Goal: Task Accomplishment & Management: Use online tool/utility

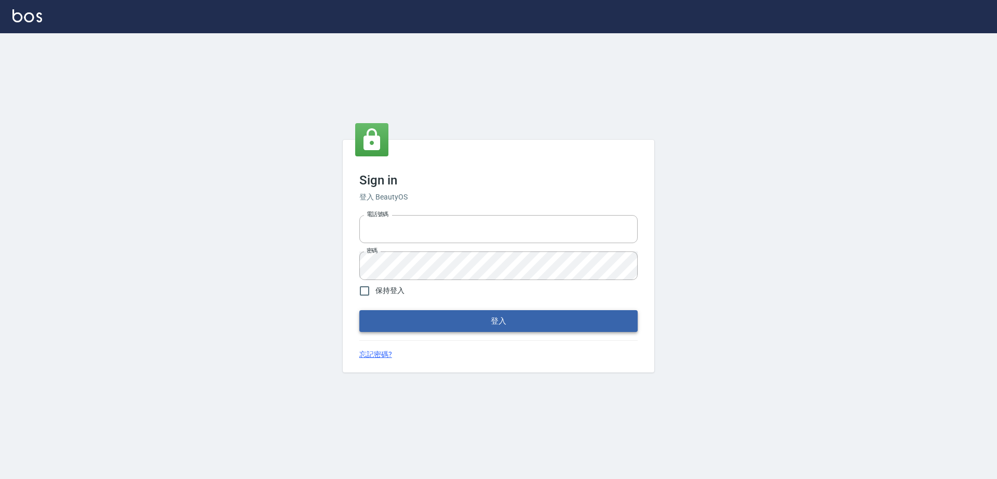
type input "0917735966"
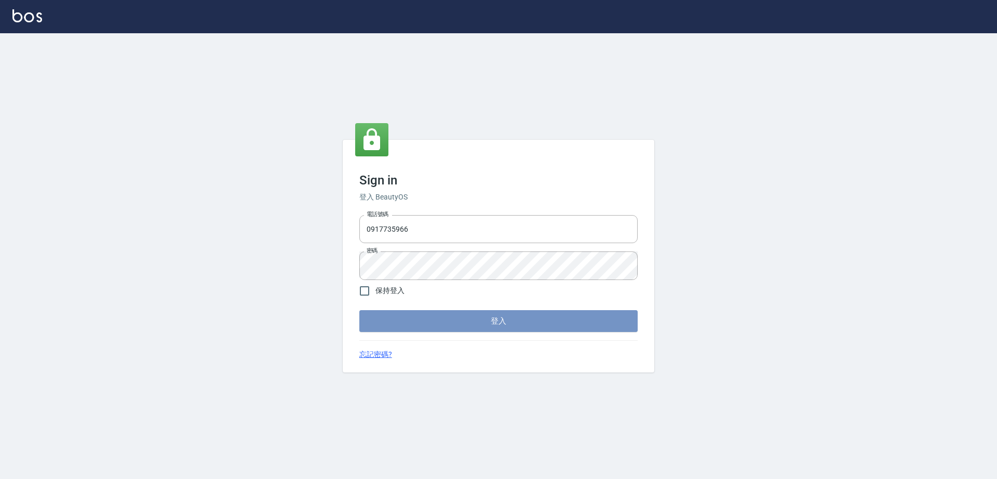
drag, startPoint x: 539, startPoint y: 321, endPoint x: 483, endPoint y: 281, distance: 68.5
click at [538, 321] on button "登入" at bounding box center [498, 321] width 278 height 22
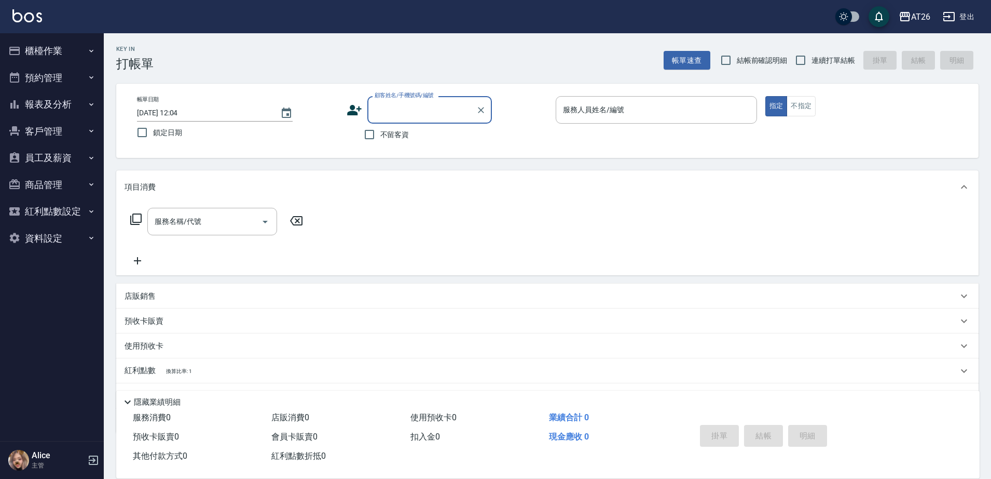
click at [66, 51] on button "櫃檯作業" at bounding box center [52, 50] width 96 height 27
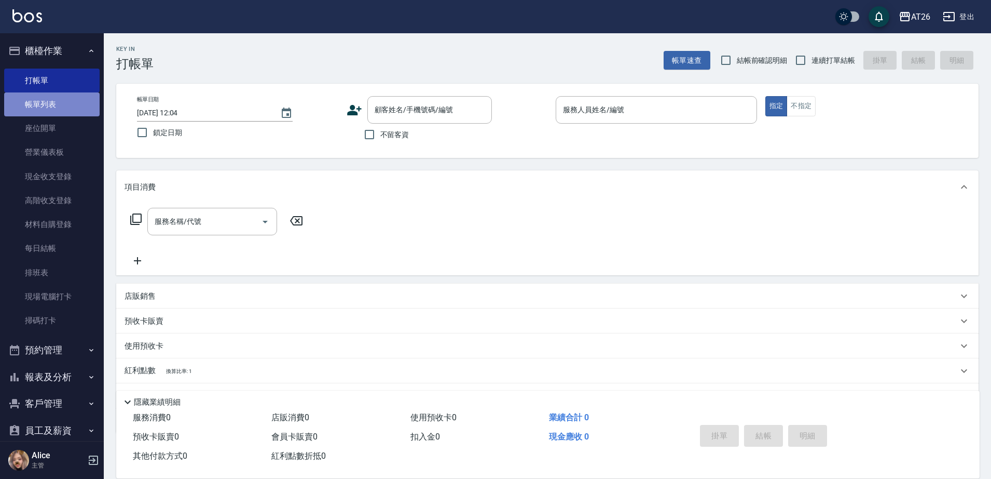
click at [65, 108] on link "帳單列表" at bounding box center [52, 104] width 96 height 24
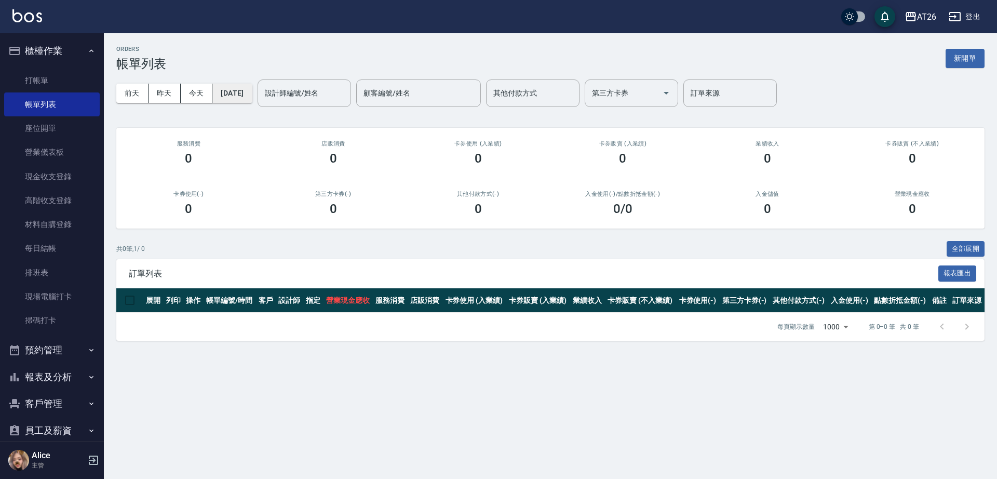
click at [244, 93] on button "[DATE]" at bounding box center [231, 93] width 39 height 19
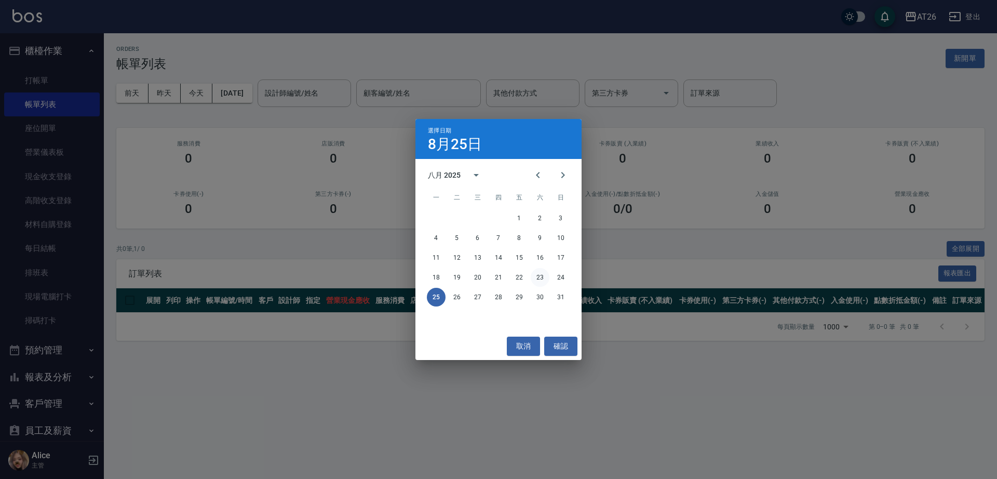
click at [534, 276] on button "23" at bounding box center [539, 277] width 19 height 19
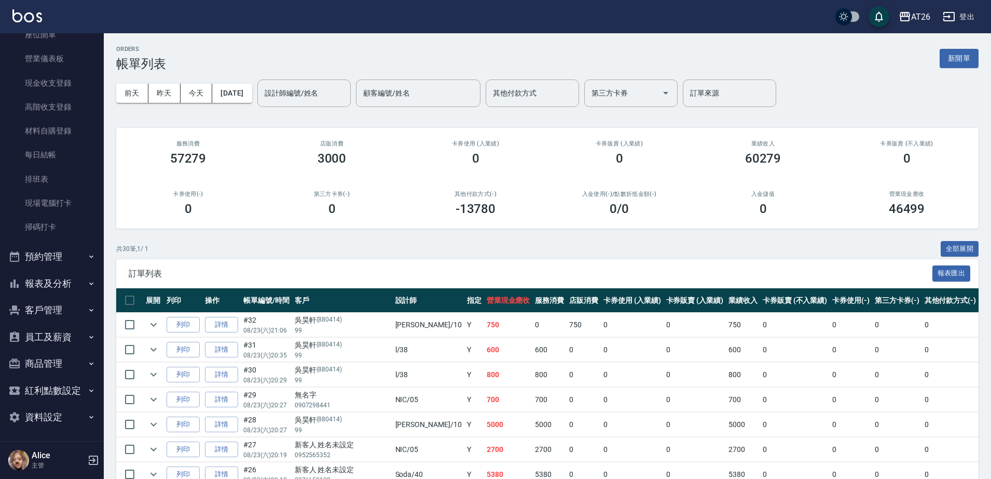
scroll to position [96, 0]
click at [69, 271] on button "報表及分析" at bounding box center [52, 281] width 96 height 27
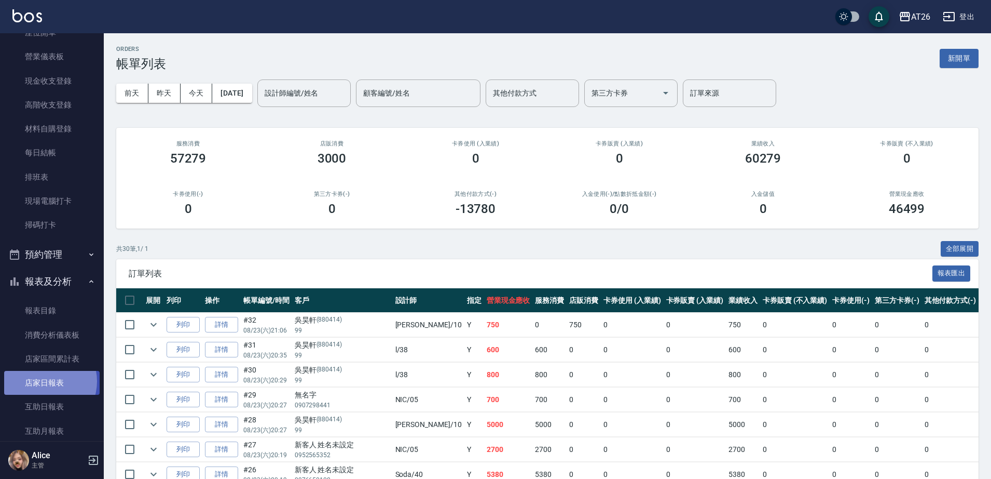
click at [45, 381] on link "店家日報表" at bounding box center [52, 383] width 96 height 24
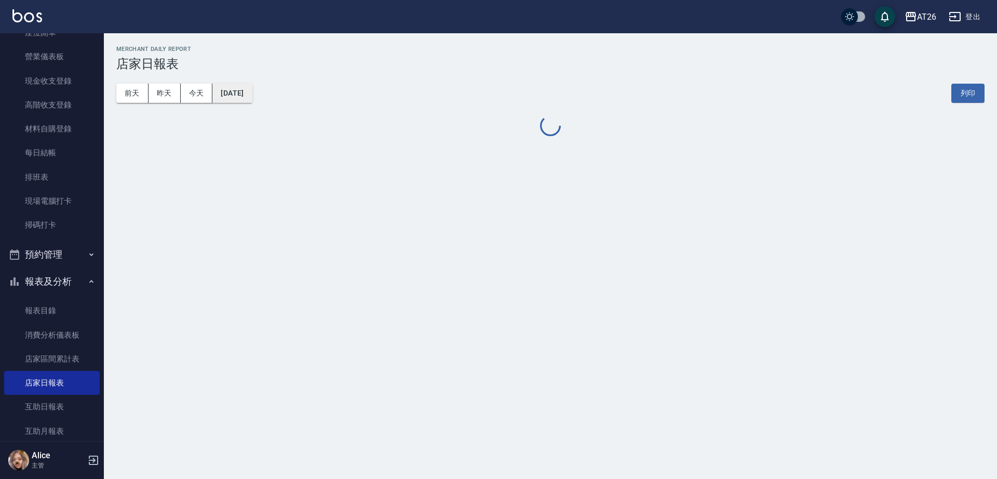
click at [241, 100] on button "[DATE]" at bounding box center [231, 93] width 39 height 19
click at [246, 101] on button "[DATE]" at bounding box center [231, 93] width 39 height 19
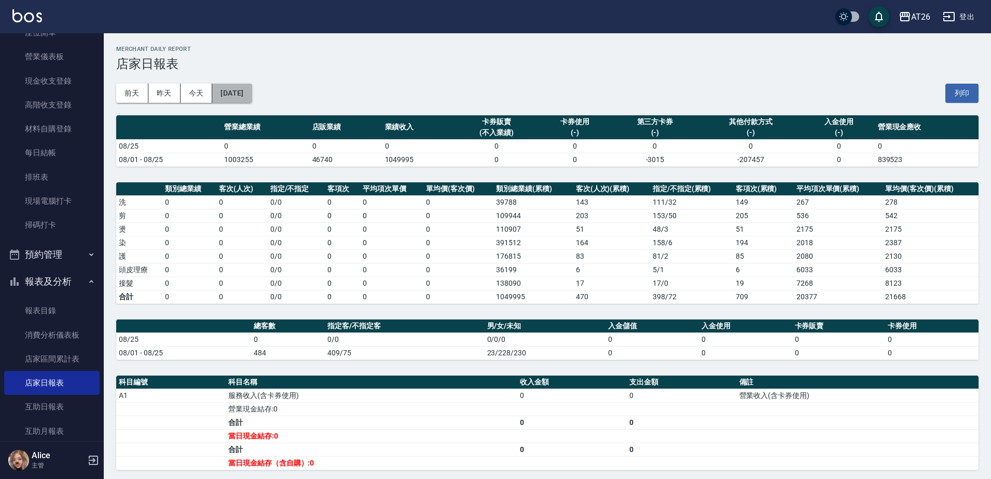
click at [252, 102] on button "[DATE]" at bounding box center [231, 93] width 39 height 19
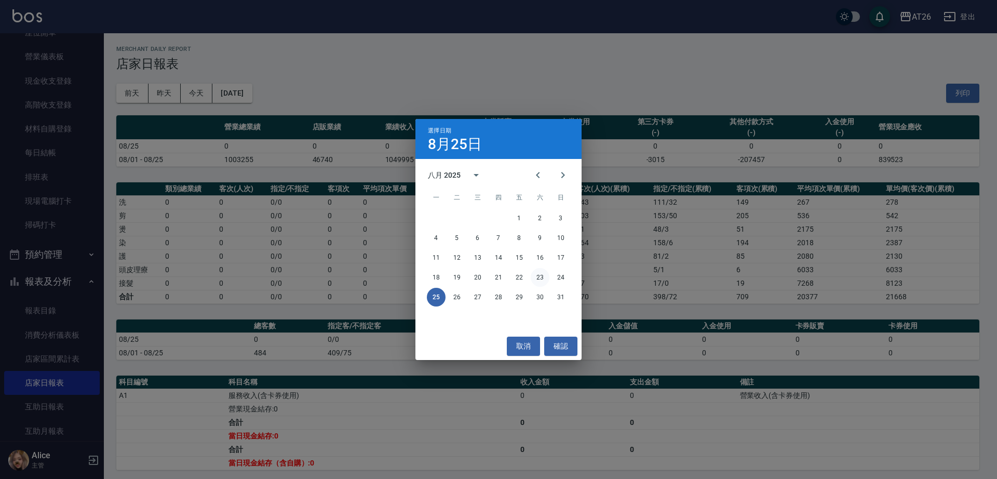
click at [533, 280] on button "23" at bounding box center [539, 277] width 19 height 19
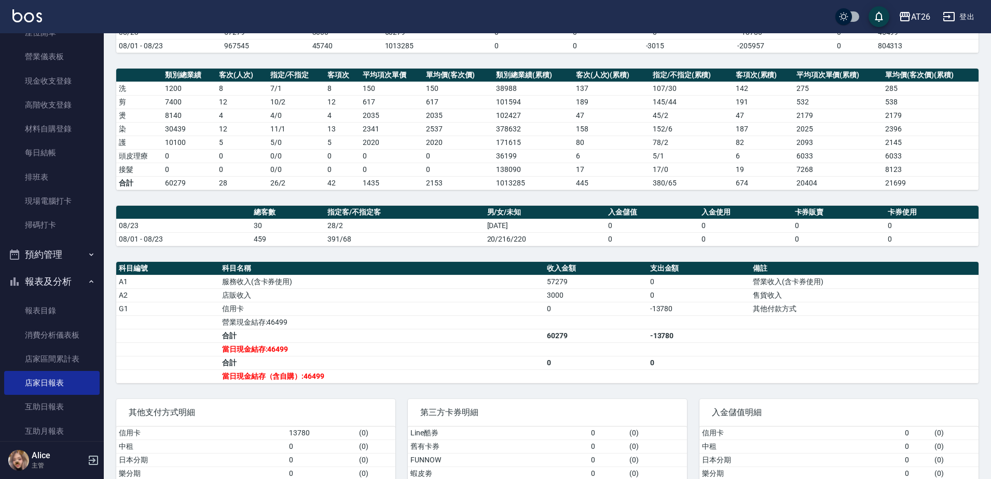
scroll to position [167, 0]
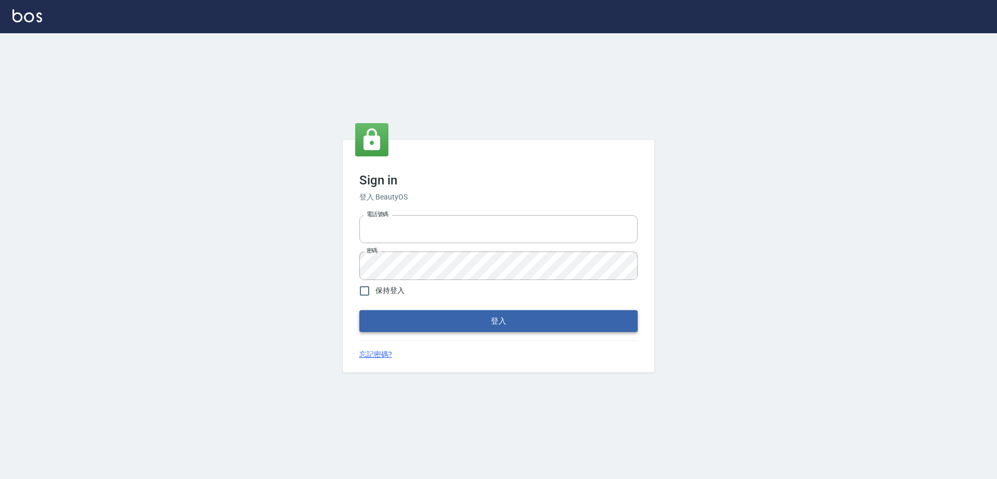
type input "0917735966"
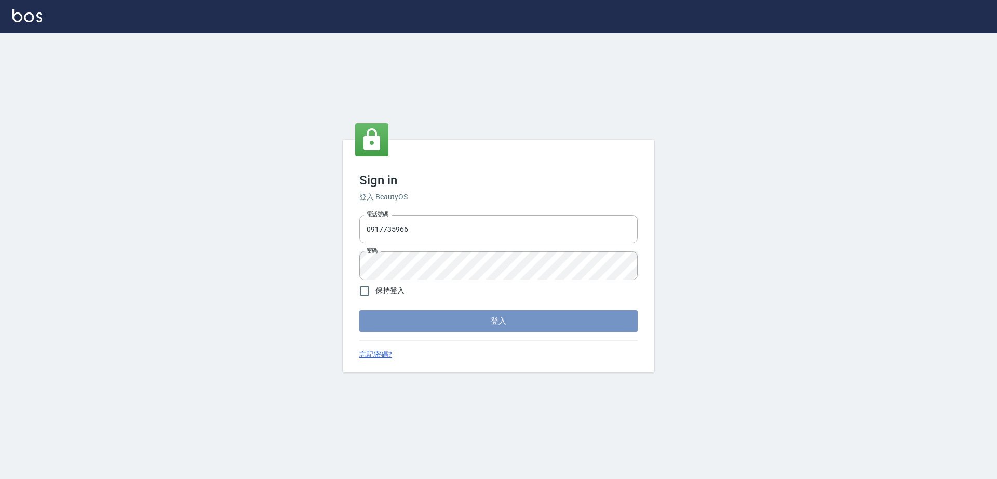
drag, startPoint x: 505, startPoint y: 312, endPoint x: 507, endPoint y: 305, distance: 7.4
click at [507, 307] on form "電話號碼 [PHONE_NUMBER] 電話號碼 密碼 密碼 保持登入 登入" at bounding box center [498, 271] width 278 height 121
click at [506, 324] on button "登入" at bounding box center [498, 321] width 278 height 22
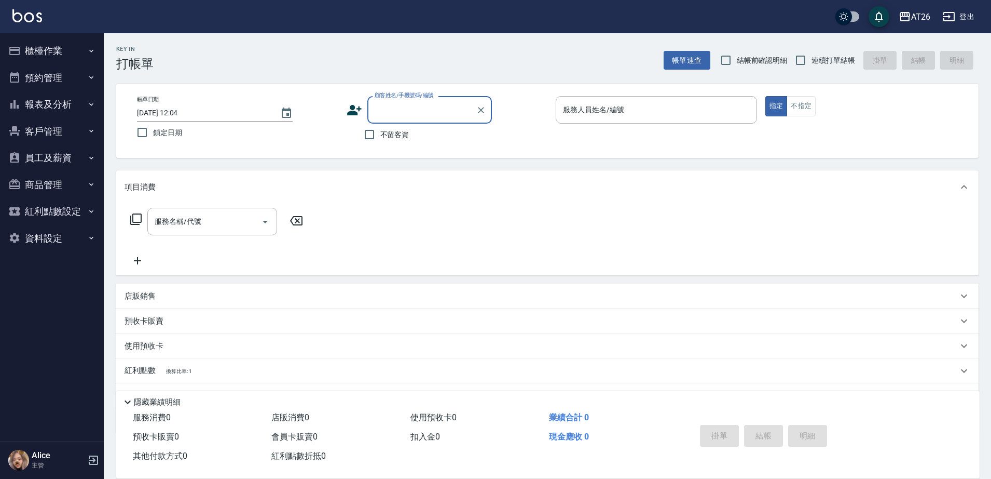
click at [76, 159] on button "員工及薪資" at bounding box center [52, 157] width 96 height 27
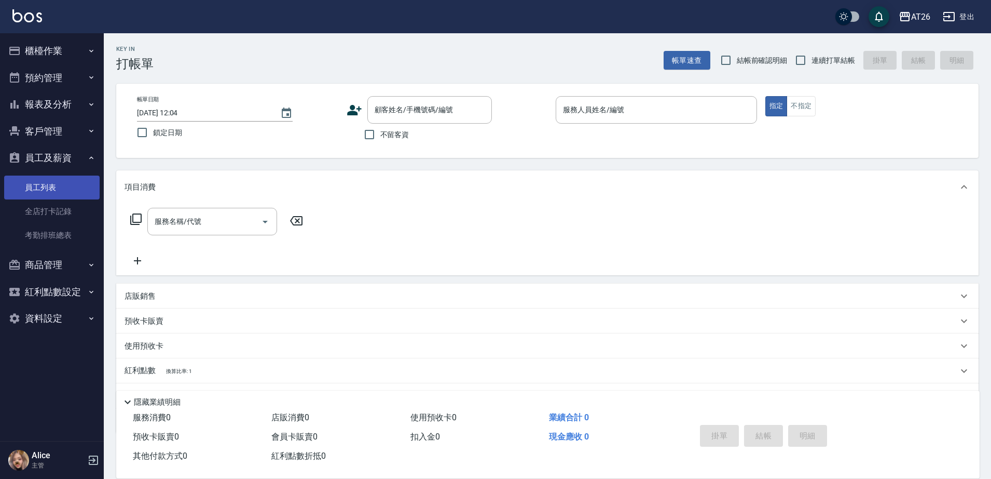
click at [72, 185] on link "員工列表" at bounding box center [52, 187] width 96 height 24
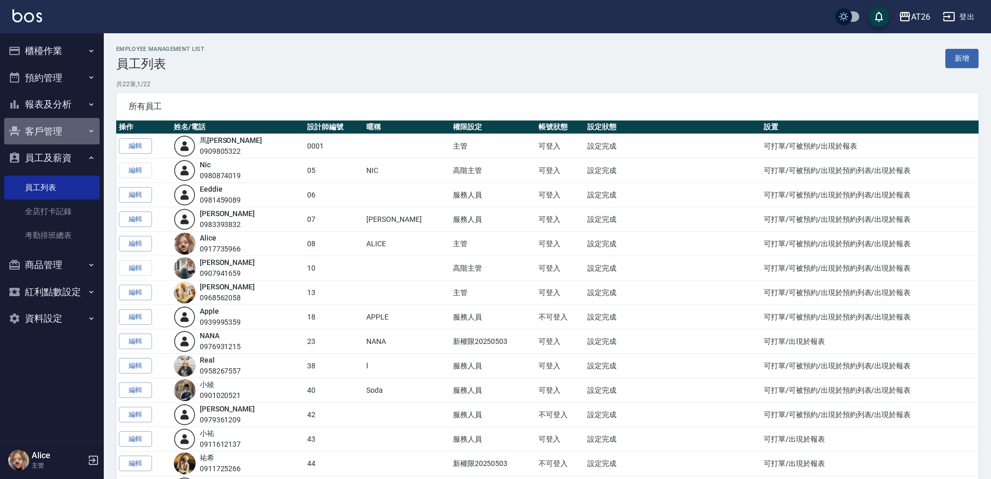
click at [74, 137] on button "客戶管理" at bounding box center [52, 131] width 96 height 27
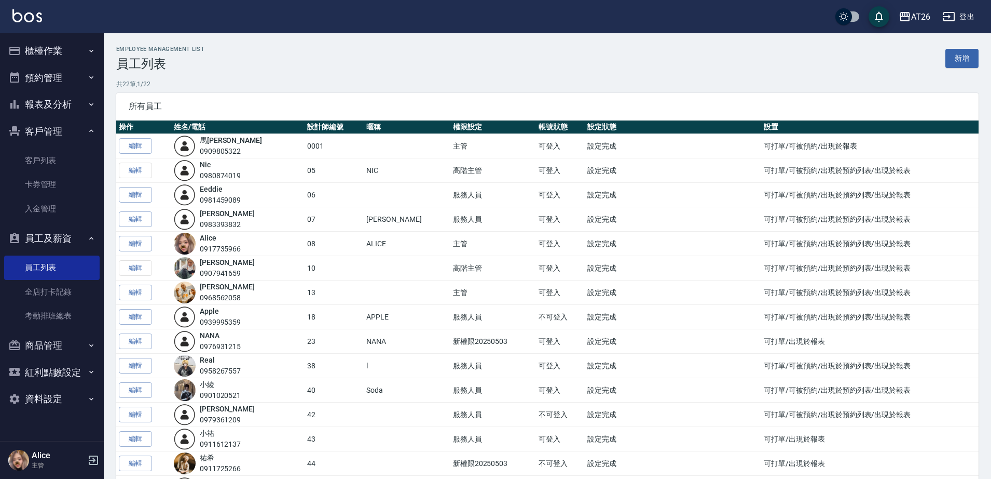
click at [74, 136] on button "客戶管理" at bounding box center [52, 131] width 96 height 27
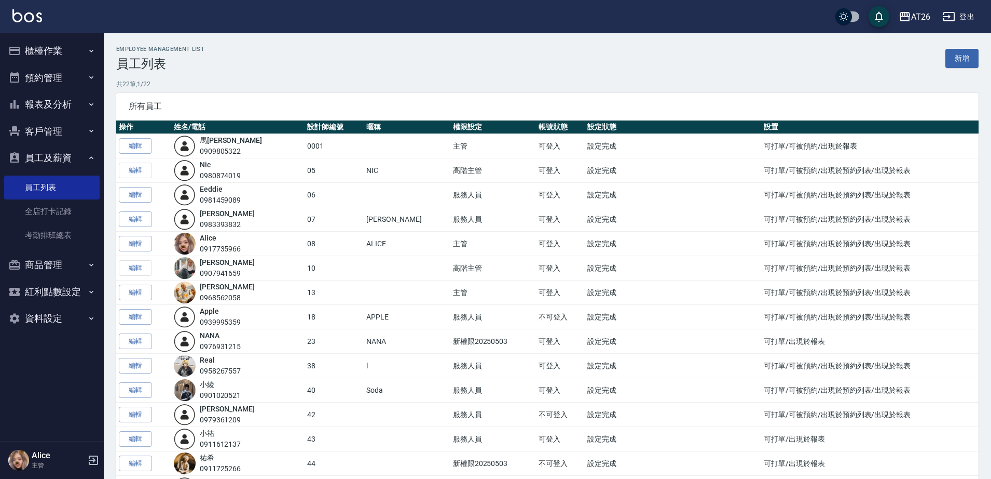
click at [68, 59] on button "櫃檯作業" at bounding box center [52, 50] width 96 height 27
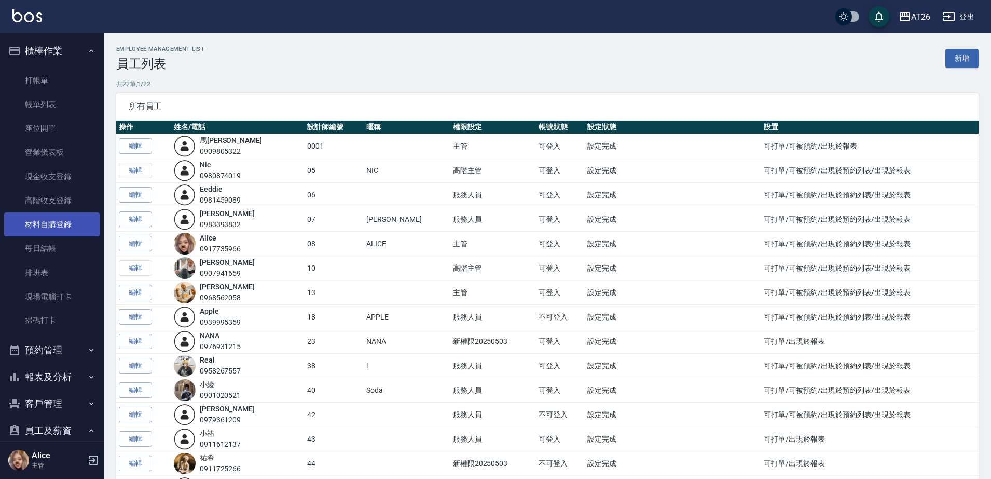
click at [61, 214] on link "材料自購登錄" at bounding box center [52, 224] width 96 height 24
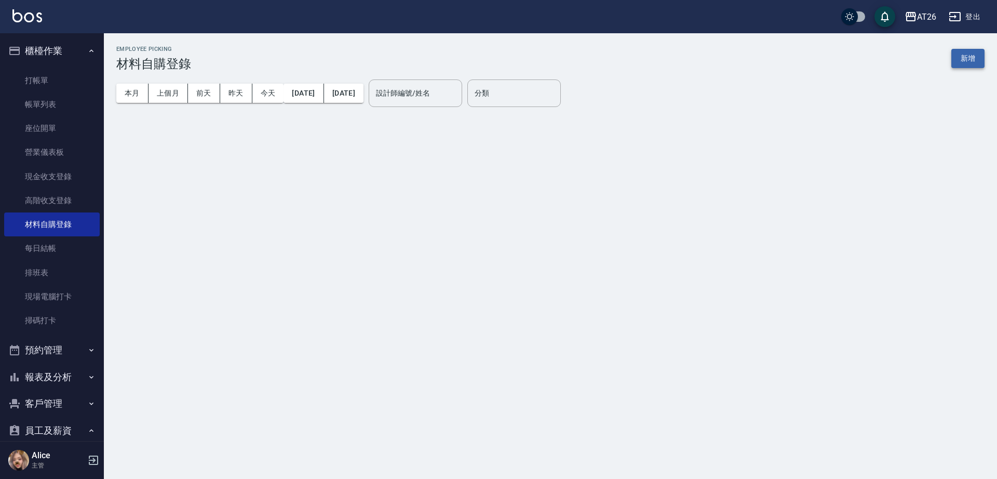
click at [982, 53] on div "Employee Picking 材料自購登錄 新增 本月 上個月 [DATE] [DATE] [DATE] [DATE] [DATE] 設計師編號/姓名 設…" at bounding box center [550, 80] width 893 height 94
click at [976, 58] on button "新增" at bounding box center [967, 58] width 33 height 19
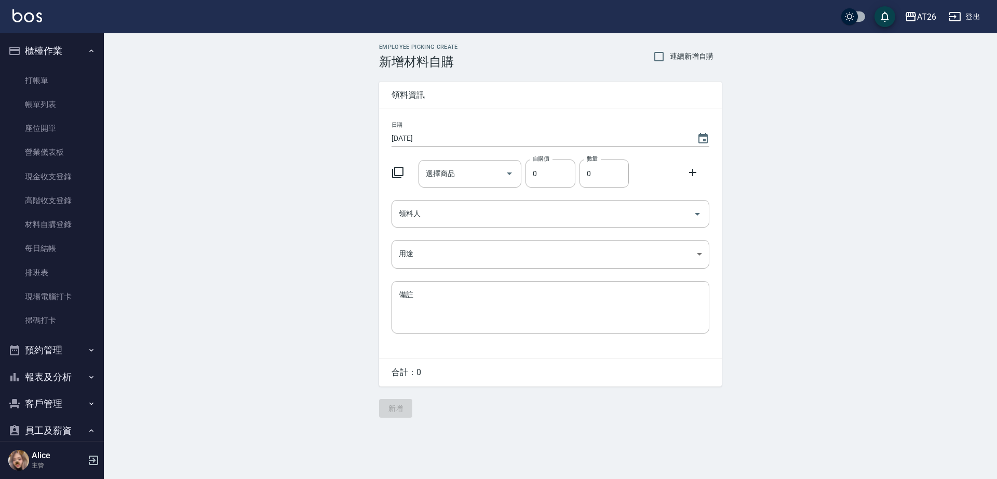
click at [471, 188] on div "日期 [DATE] 選擇商品 選擇商品 自購價 0 自購價 數量 0 數量 領料人 領料人 用途 ​ 用途 備註 x 備註" at bounding box center [550, 233] width 343 height 249
click at [464, 160] on div "選擇商品" at bounding box center [469, 174] width 103 height 28
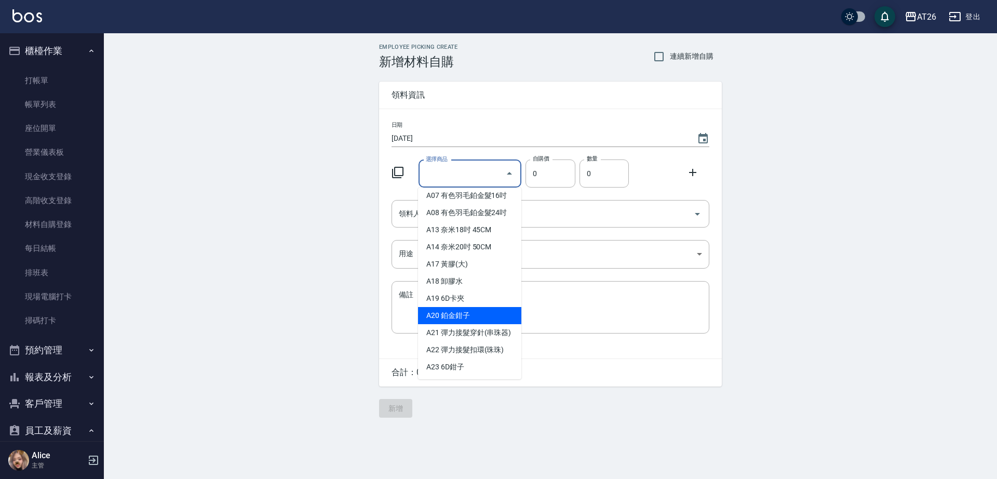
scroll to position [130, 0]
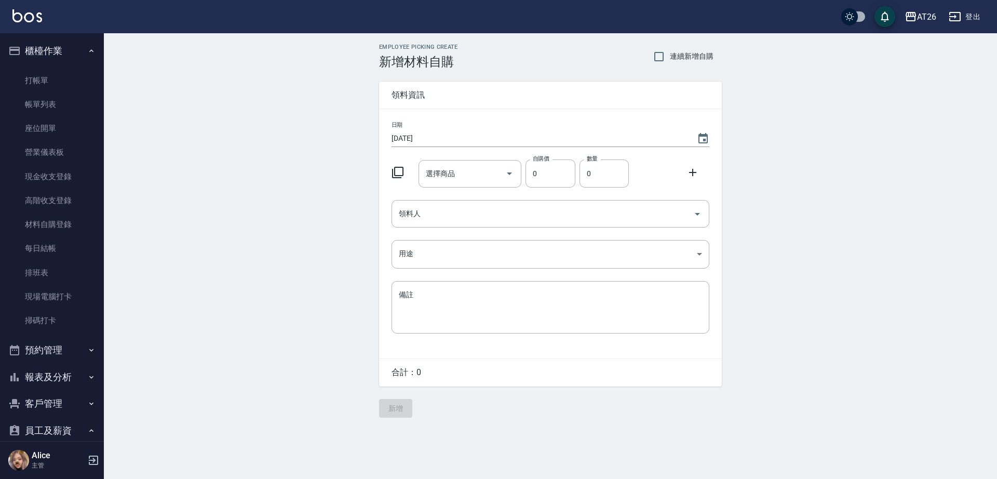
click at [407, 174] on div at bounding box center [400, 171] width 27 height 19
click at [400, 182] on div "選擇商品 選擇商品 自購價 0 自購價 數量 0 數量" at bounding box center [548, 171] width 322 height 32
click at [397, 171] on icon at bounding box center [397, 172] width 12 height 12
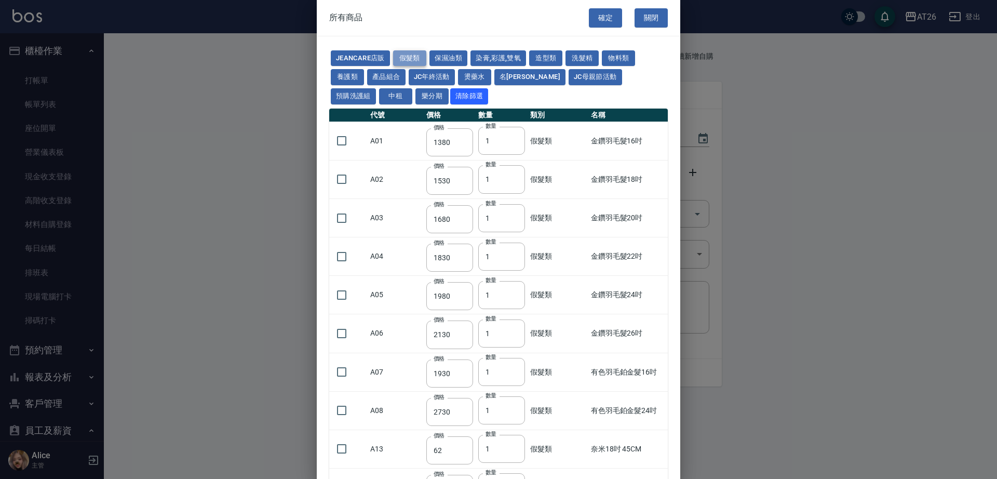
click at [398, 60] on button "假髮類" at bounding box center [409, 58] width 33 height 16
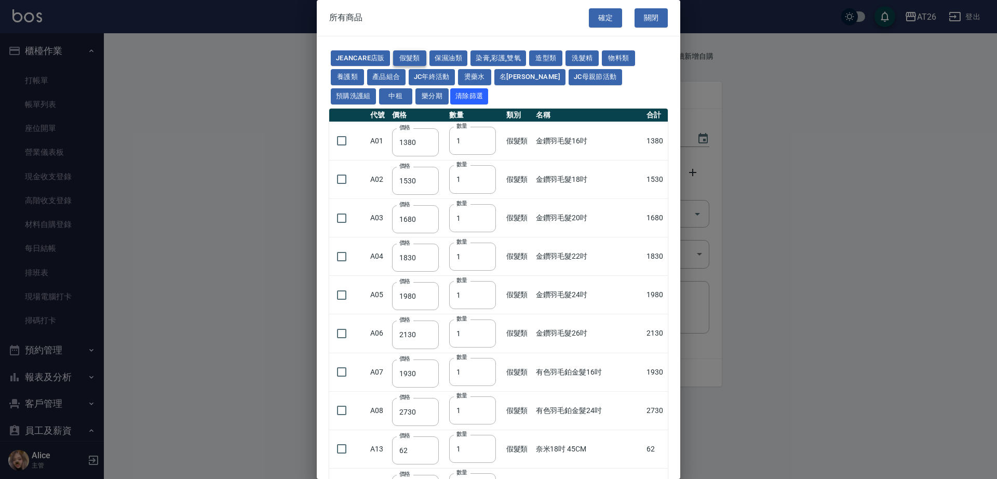
click at [399, 54] on button "假髮類" at bounding box center [409, 58] width 33 height 16
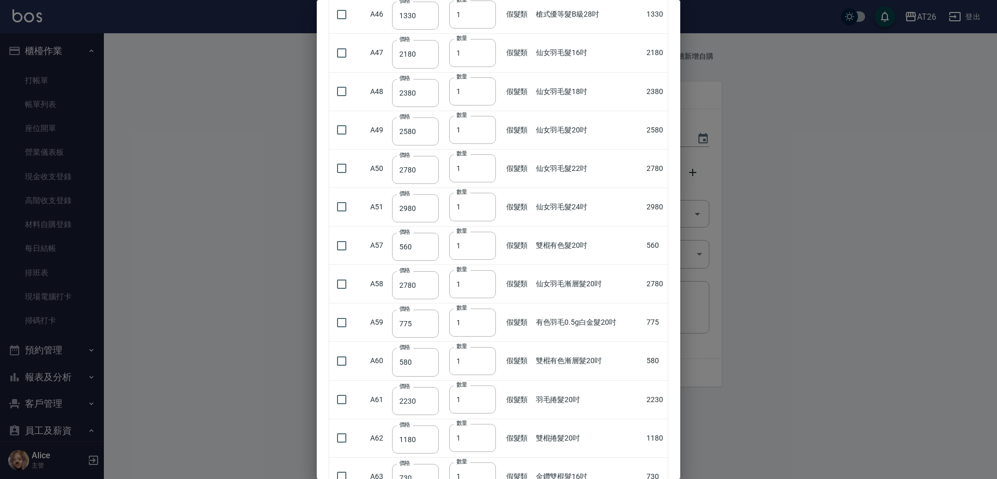
scroll to position [1492, 0]
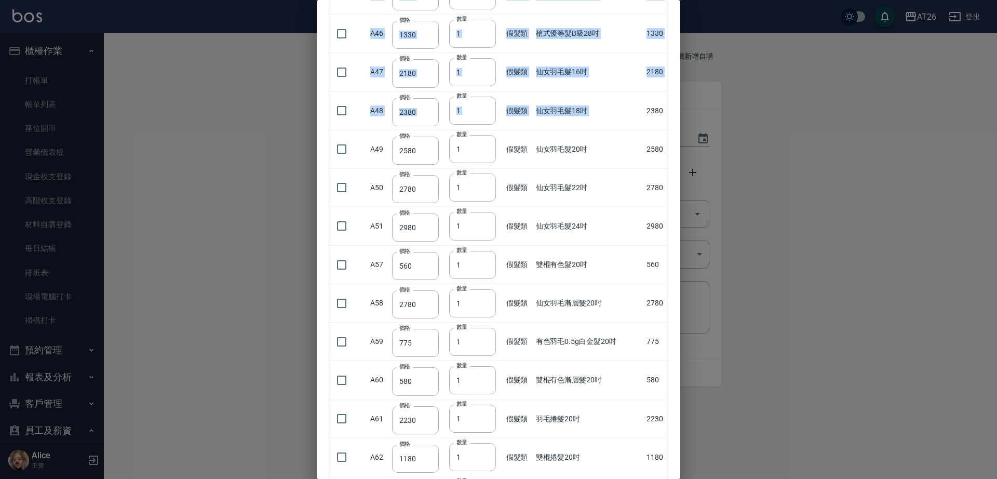
drag, startPoint x: 643, startPoint y: 110, endPoint x: 664, endPoint y: 113, distance: 21.5
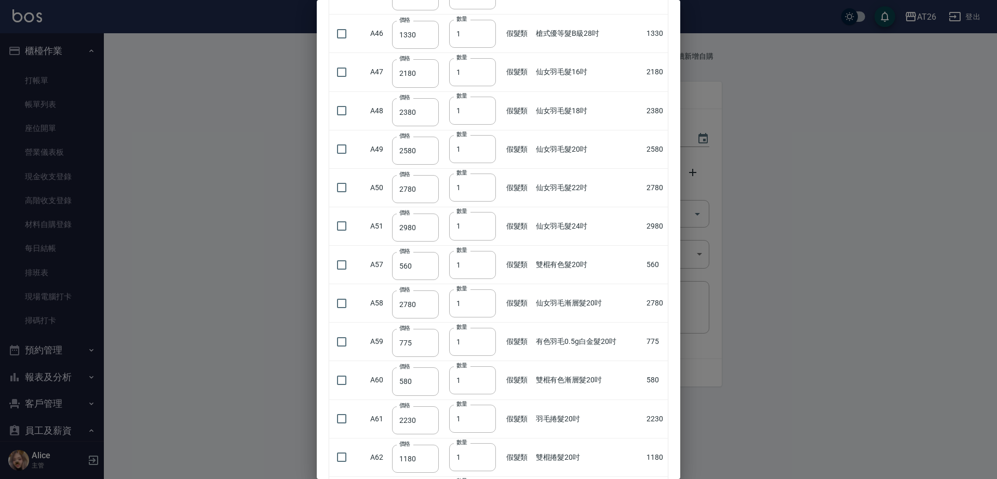
click at [625, 127] on td "仙女羽毛髮18吋" at bounding box center [588, 110] width 111 height 38
click at [660, 101] on tr "A48 價格 2380 價格 數量 1 數量 假髮類 仙女羽毛髮18吋 2380" at bounding box center [498, 110] width 338 height 38
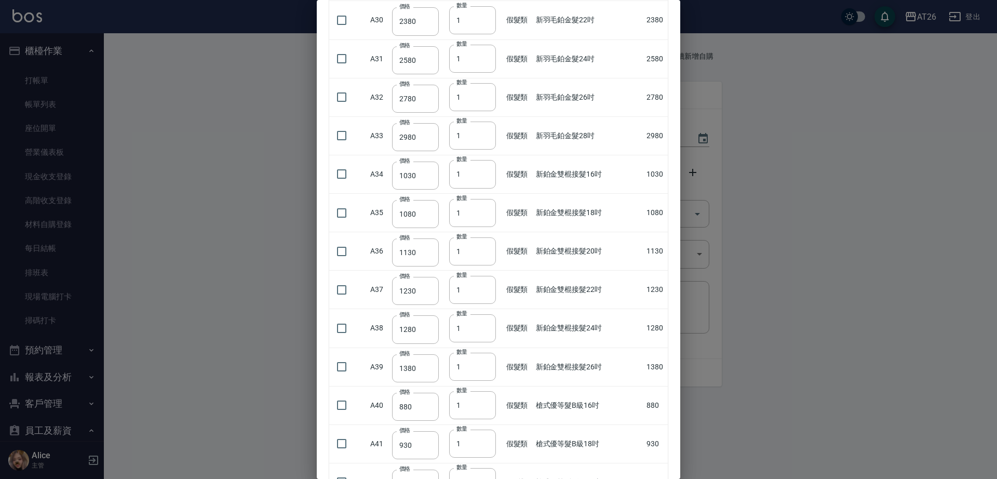
scroll to position [843, 0]
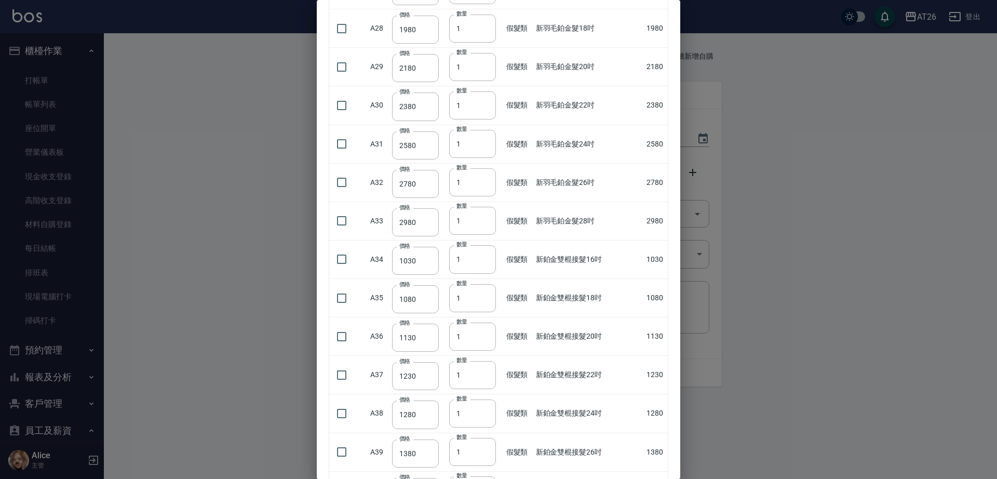
click at [255, 202] on div at bounding box center [498, 239] width 997 height 479
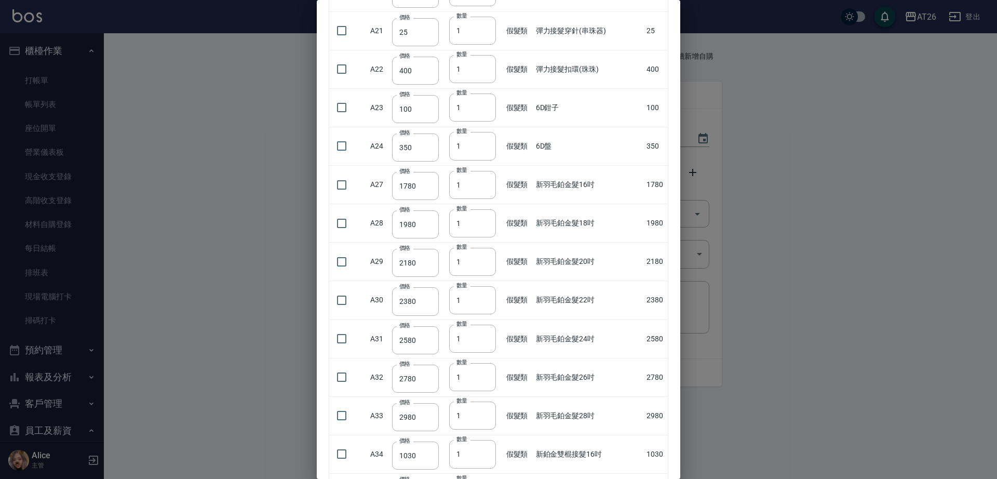
click at [139, 58] on div at bounding box center [498, 239] width 997 height 479
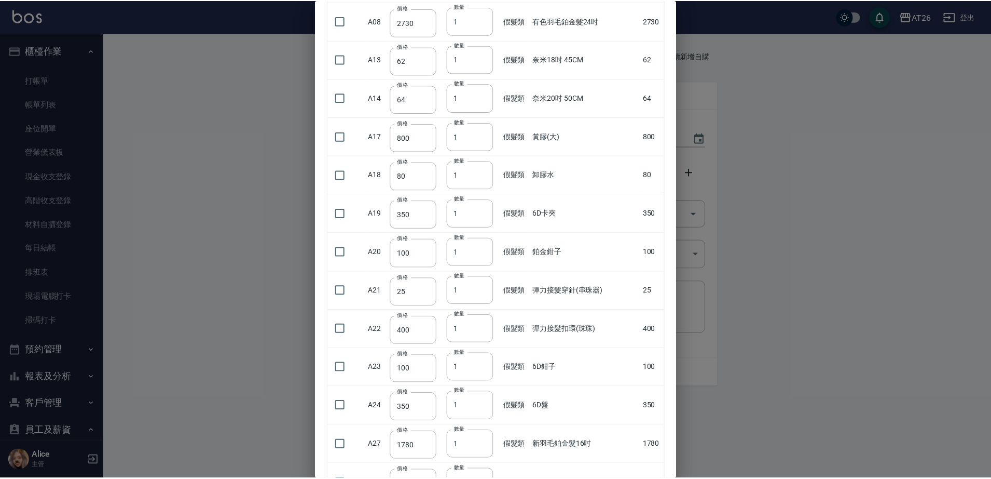
scroll to position [0, 0]
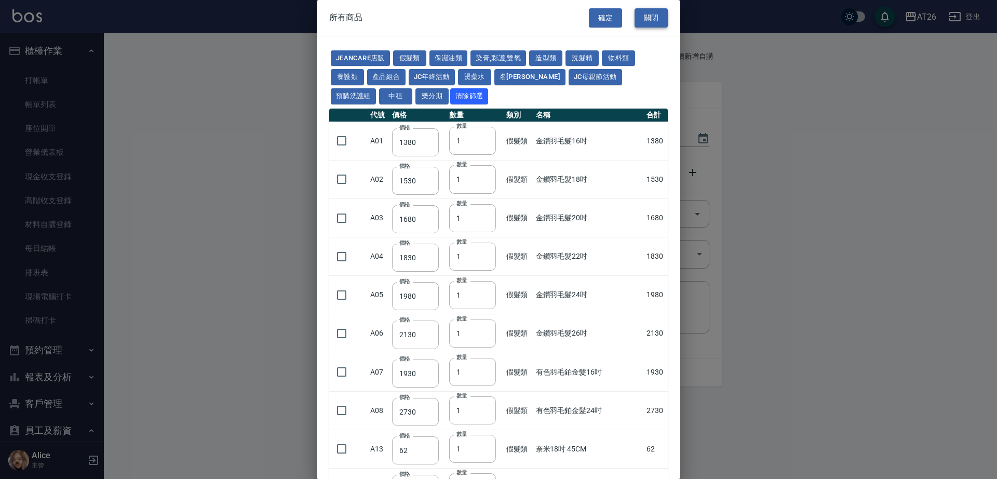
click at [645, 21] on button "關閉" at bounding box center [650, 17] width 33 height 19
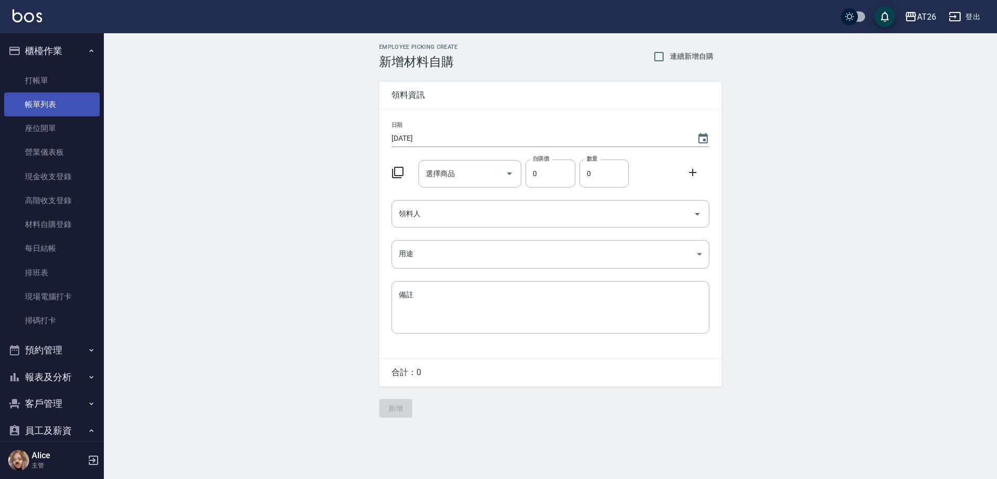
click at [48, 105] on link "帳單列表" at bounding box center [52, 104] width 96 height 24
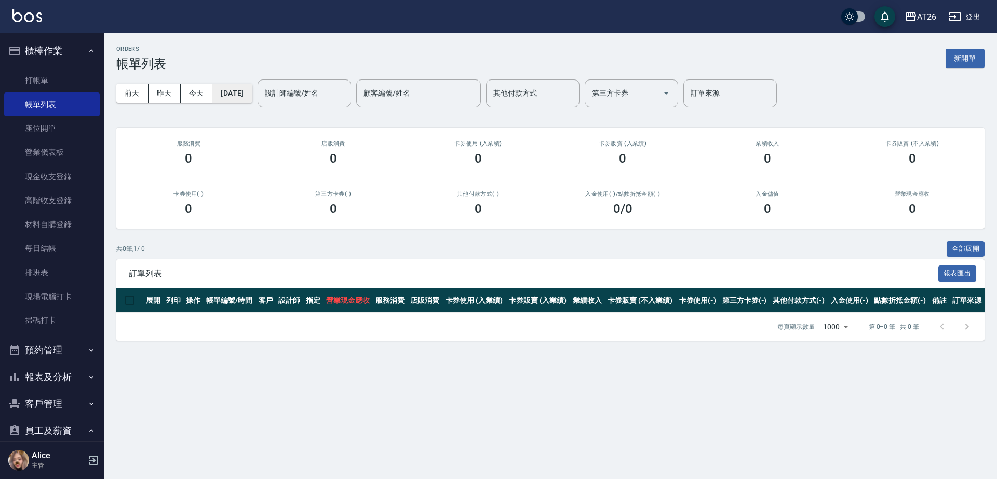
click at [228, 91] on button "[DATE]" at bounding box center [231, 93] width 39 height 19
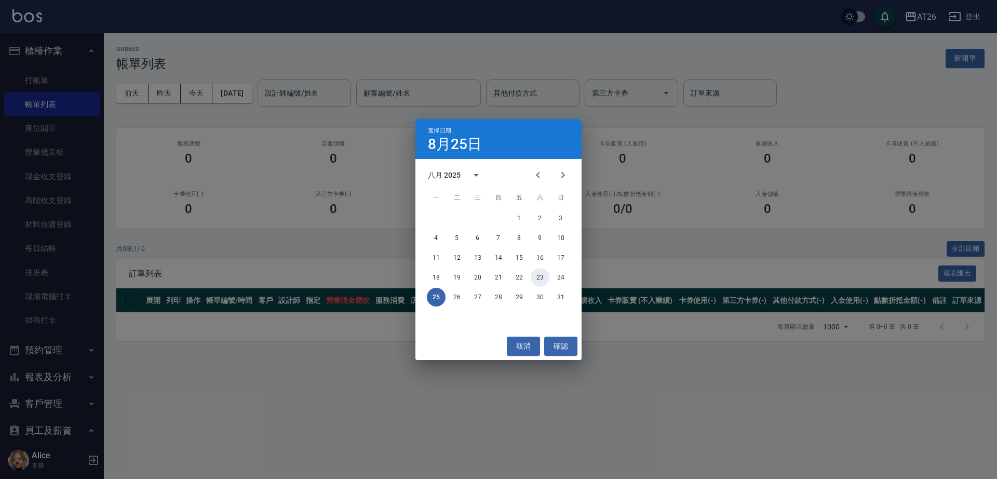
click at [534, 280] on button "23" at bounding box center [539, 277] width 19 height 19
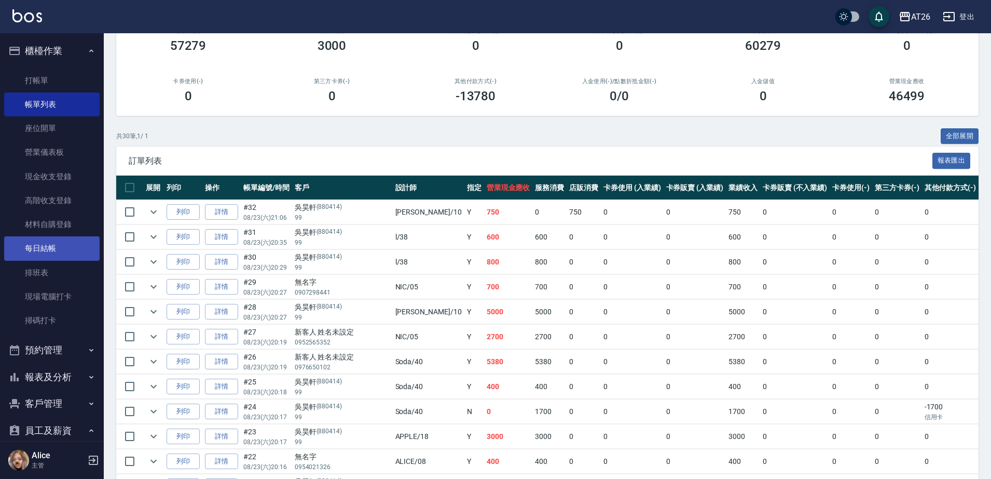
scroll to position [48, 0]
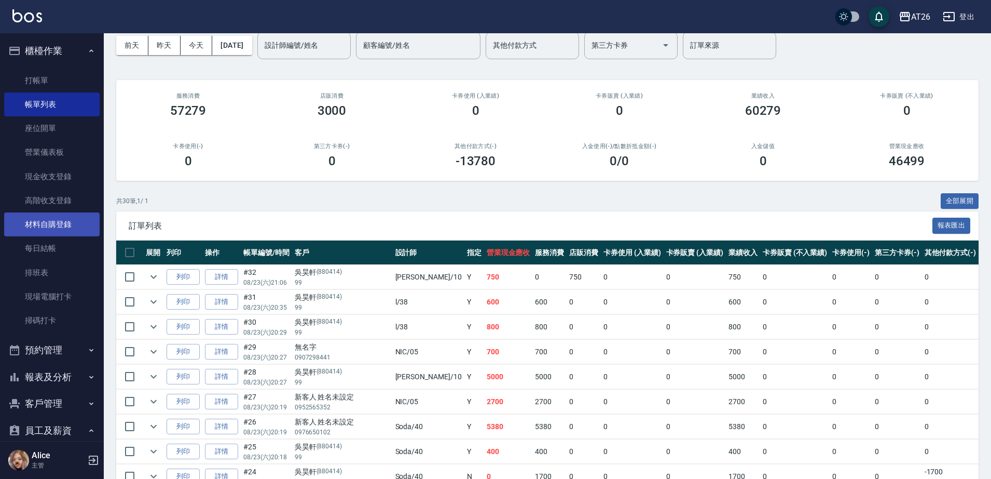
click at [70, 224] on link "材料自購登錄" at bounding box center [52, 224] width 96 height 24
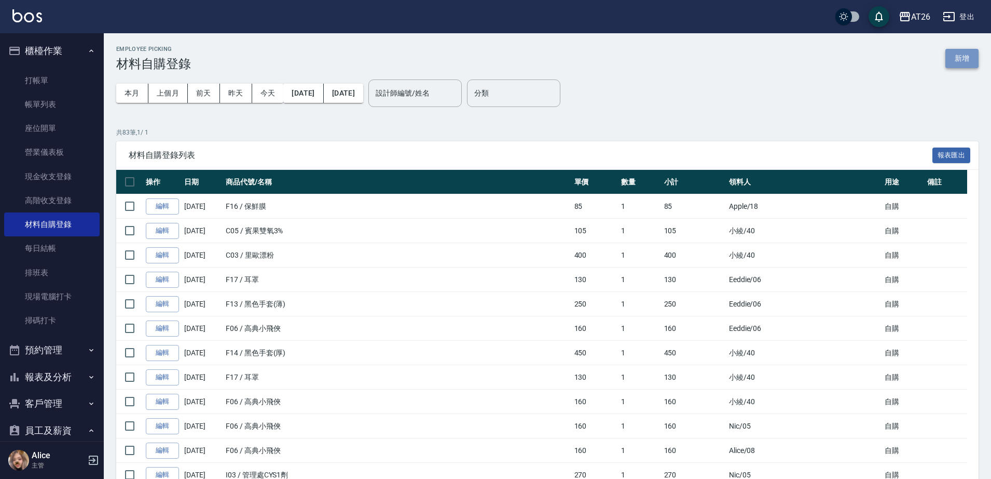
click at [972, 67] on button "新增" at bounding box center [962, 58] width 33 height 19
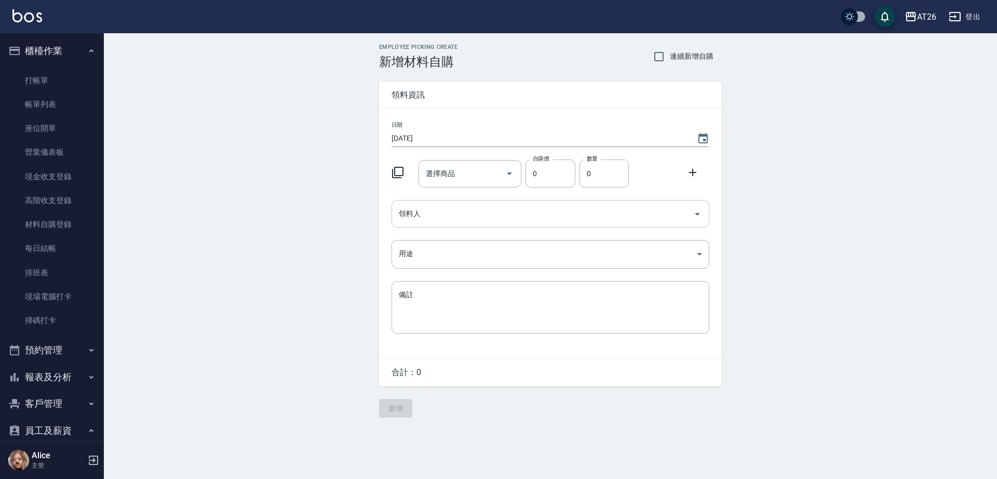
click at [429, 210] on input "領料人" at bounding box center [542, 214] width 293 height 18
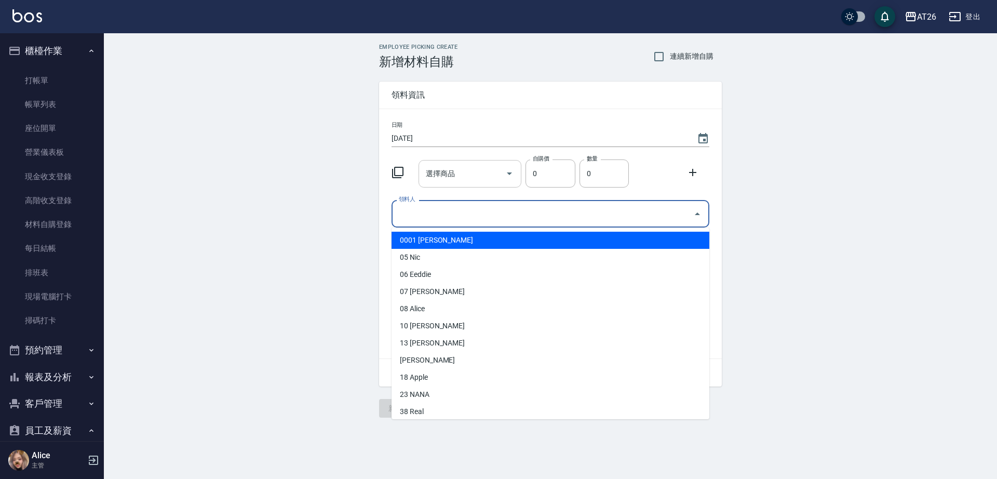
click at [444, 179] on input "選擇商品" at bounding box center [462, 174] width 78 height 18
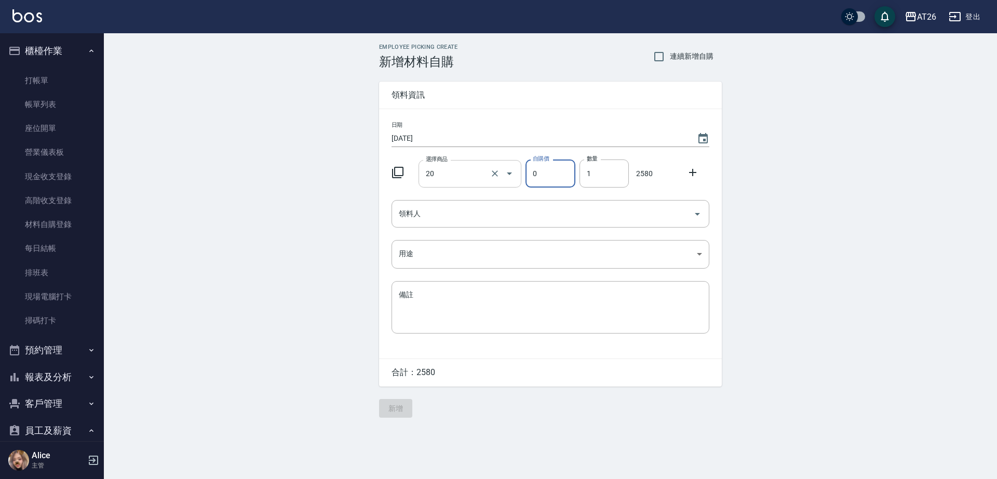
type input "仙女羽毛髮20吋"
type input "2580"
type input "3"
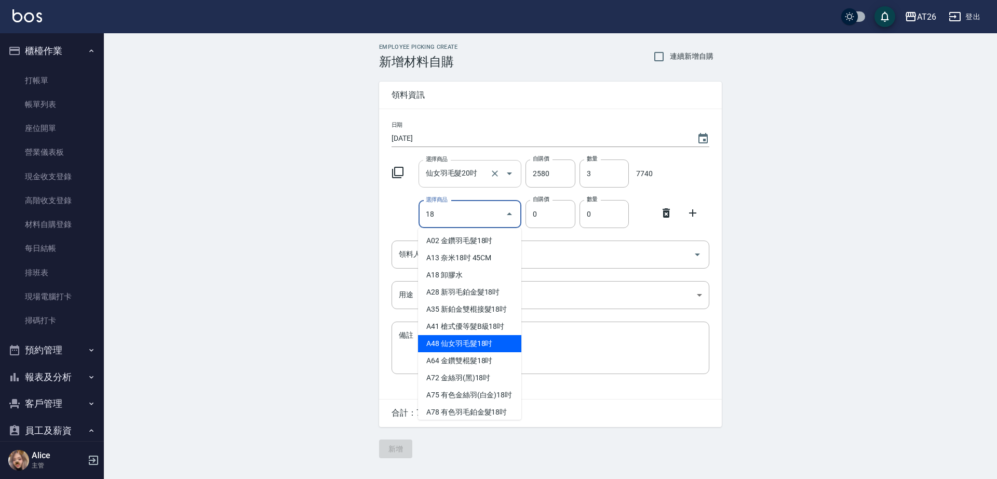
type input "仙女羽毛髮18吋"
type input "2380"
type input "1"
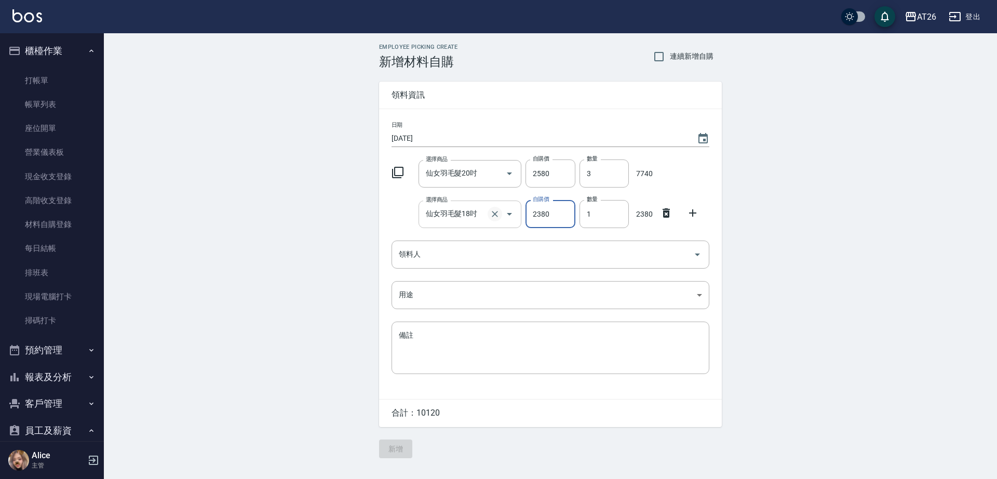
click at [494, 221] on button "Clear" at bounding box center [494, 214] width 15 height 15
type input "0"
click at [668, 210] on icon at bounding box center [666, 213] width 12 height 12
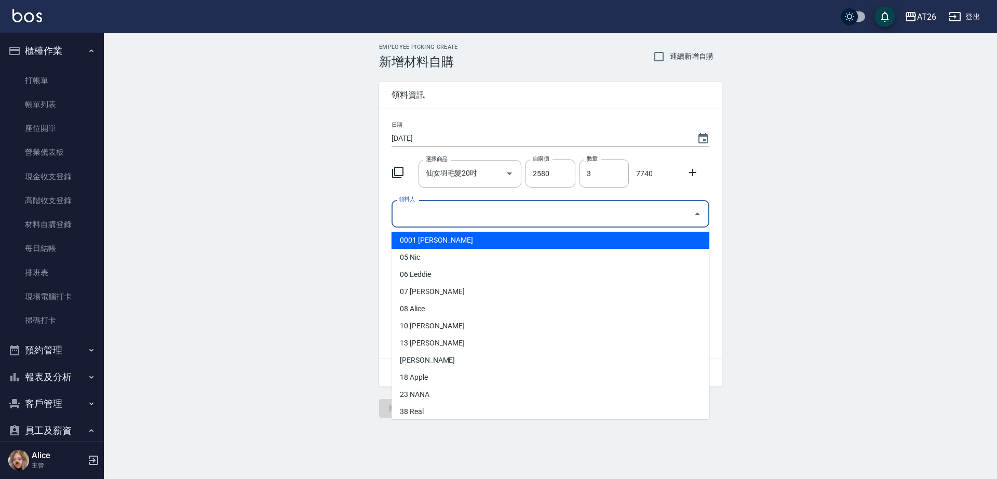
click at [422, 209] on input "領料人" at bounding box center [542, 214] width 293 height 18
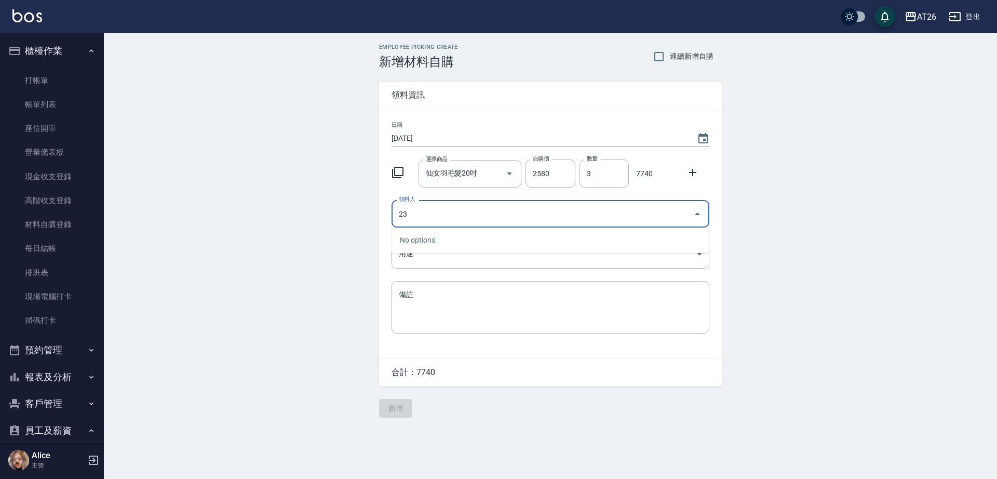
type input "23 NANA"
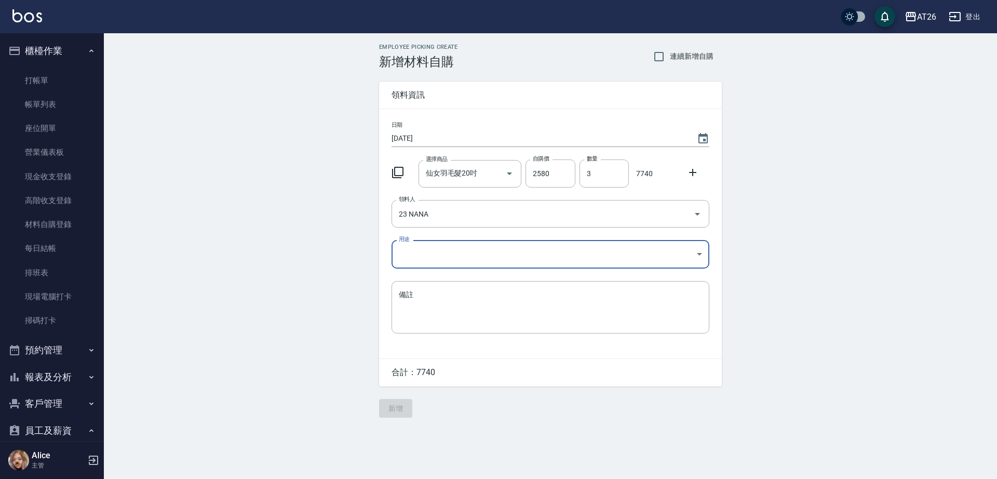
click at [470, 260] on body "AT26 登出 櫃檯作業 打帳單 帳單列表 座位開單 營業儀表板 現金收支登錄 高階收支登錄 材料自購登錄 每日結帳 排班表 現場電腦打卡 掃碼打卡 預約管理…" at bounding box center [498, 239] width 997 height 479
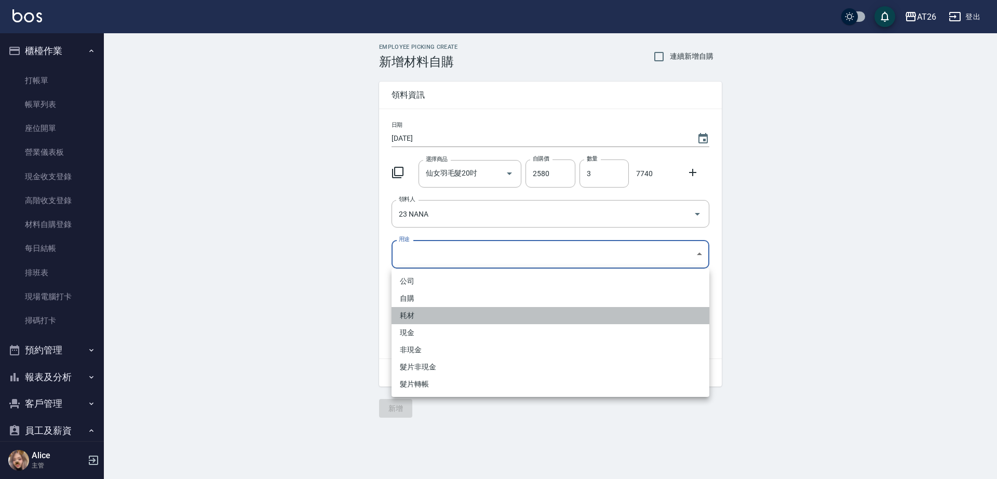
click at [422, 317] on li "耗材" at bounding box center [550, 315] width 318 height 17
type input "耗材"
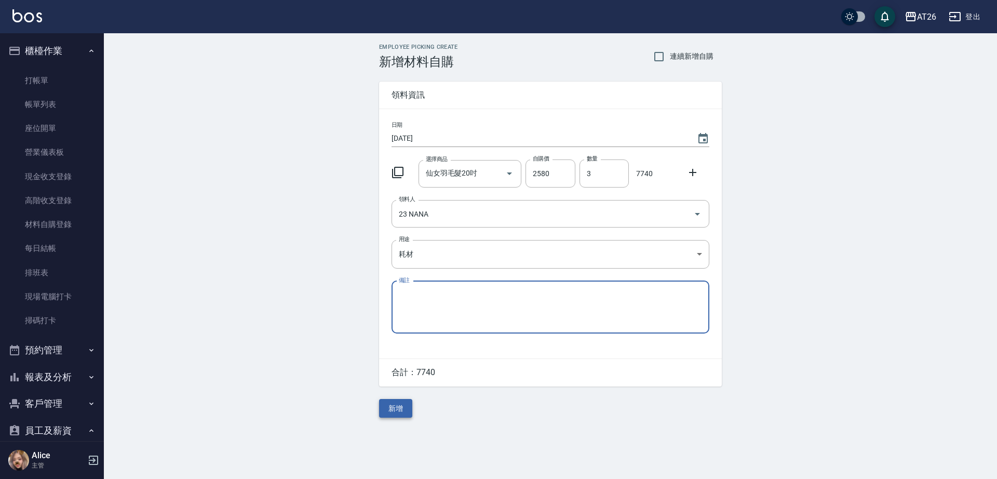
click at [391, 410] on button "新增" at bounding box center [395, 408] width 33 height 19
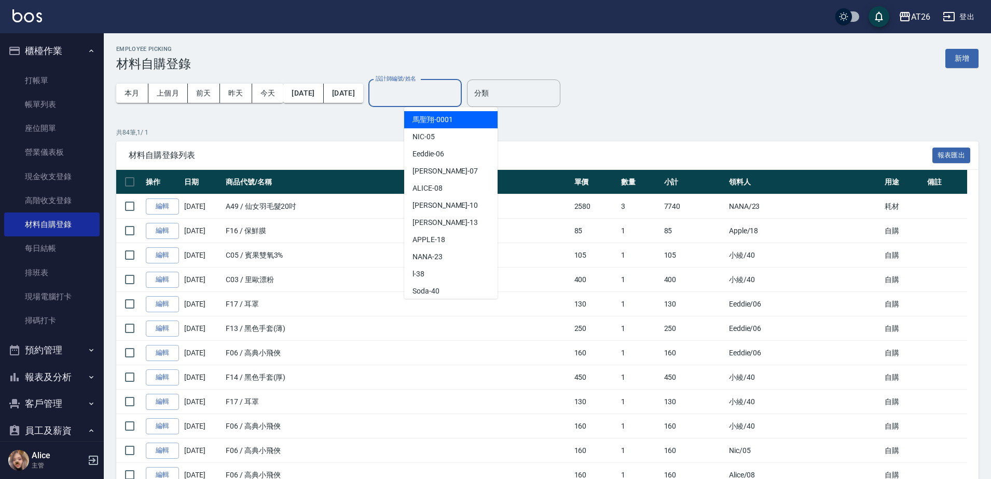
drag, startPoint x: 468, startPoint y: 96, endPoint x: 433, endPoint y: 48, distance: 58.7
click at [457, 96] on input "設計師編號/姓名" at bounding box center [415, 93] width 84 height 18
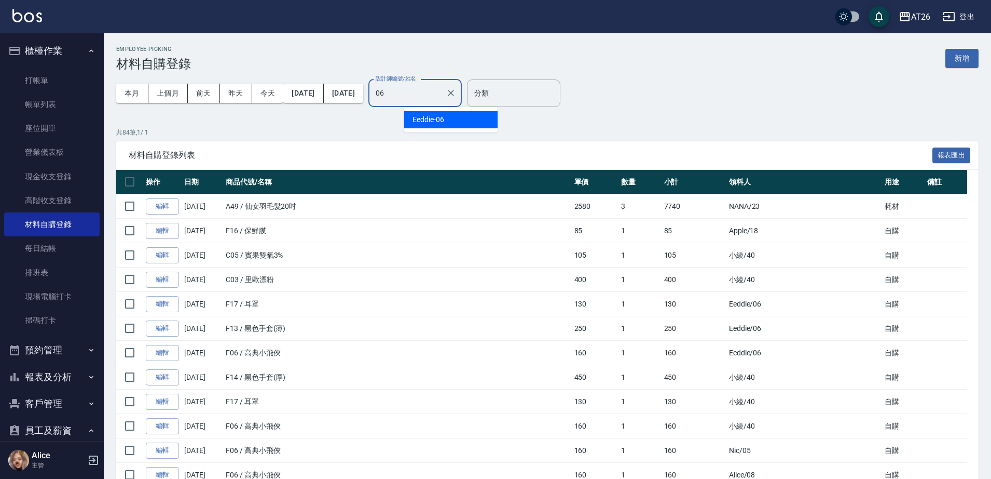
type input "Eeddie-06"
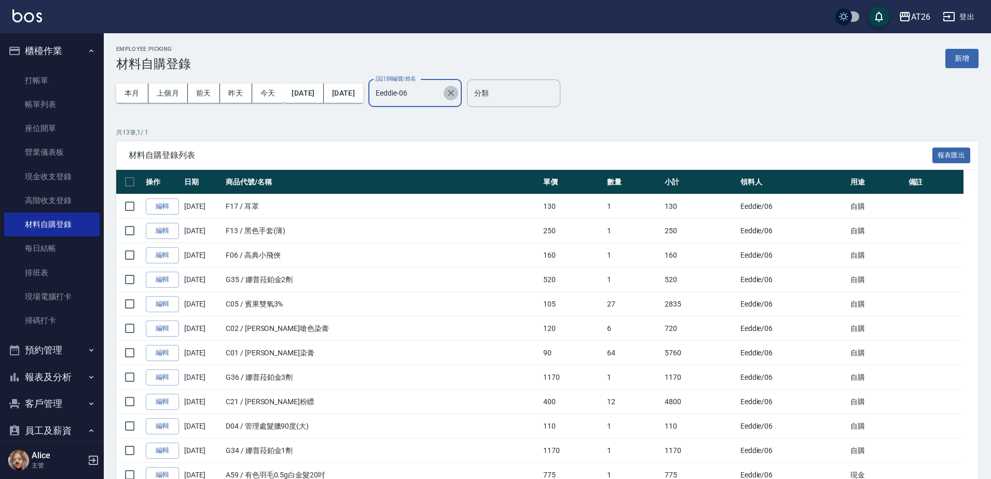
click at [456, 91] on icon "Clear" at bounding box center [451, 93] width 10 height 10
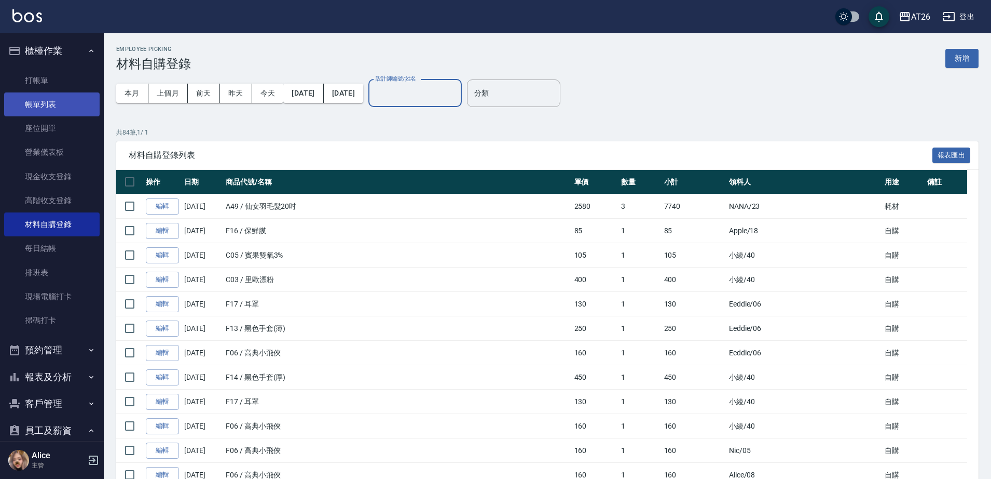
click at [65, 112] on link "帳單列表" at bounding box center [52, 104] width 96 height 24
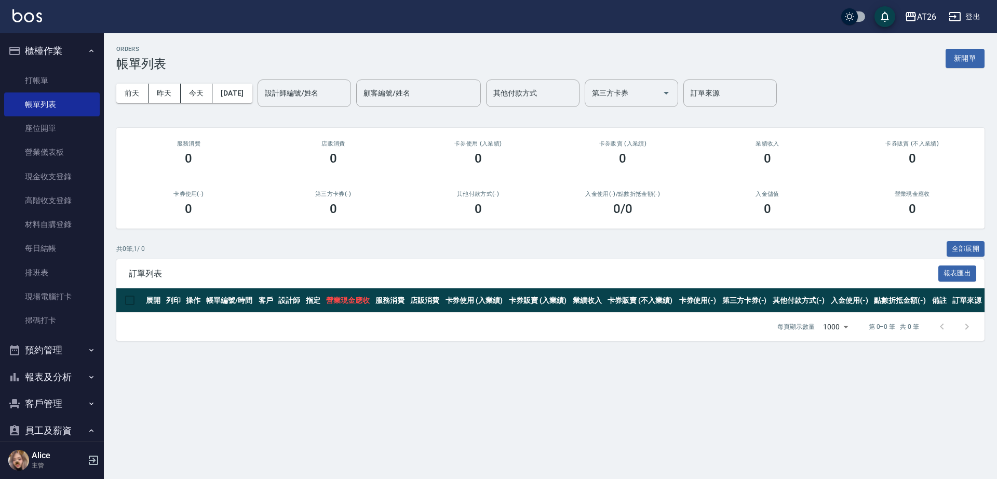
click at [57, 398] on button "客戶管理" at bounding box center [52, 403] width 96 height 27
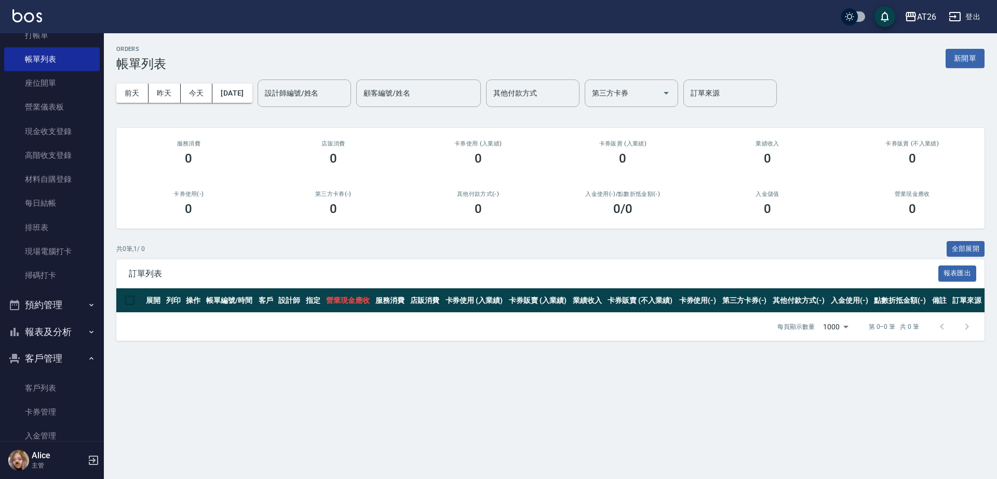
scroll to position [130, 0]
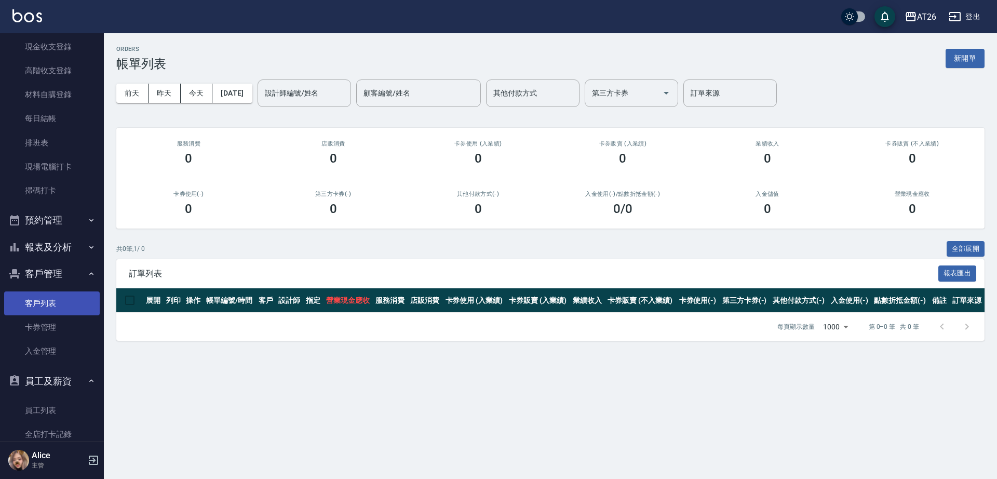
click at [43, 312] on link "客戶列表" at bounding box center [52, 303] width 96 height 24
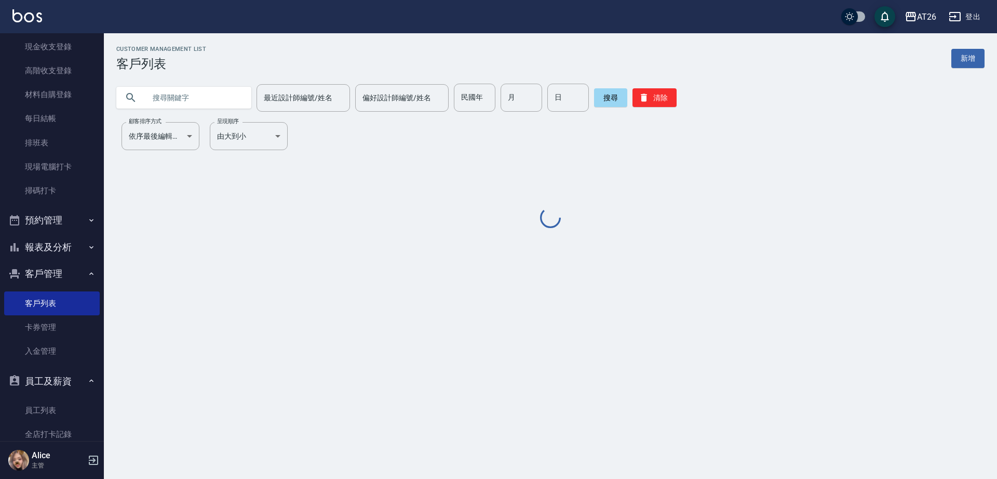
drag, startPoint x: 203, startPoint y: 110, endPoint x: 212, endPoint y: 104, distance: 10.8
click at [207, 112] on div "Customer Management List 客戶列表 新增 最近設計師編號/姓名 最近設計師編號/姓名 偏好設計師編號/姓名 偏好設計師編號/姓名 民國…" at bounding box center [550, 138] width 893 height 184
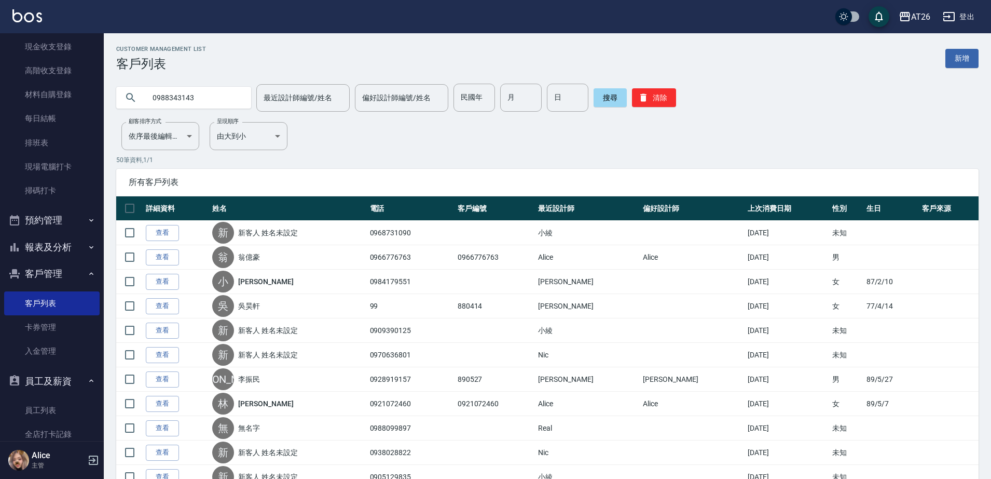
type input "0988343143"
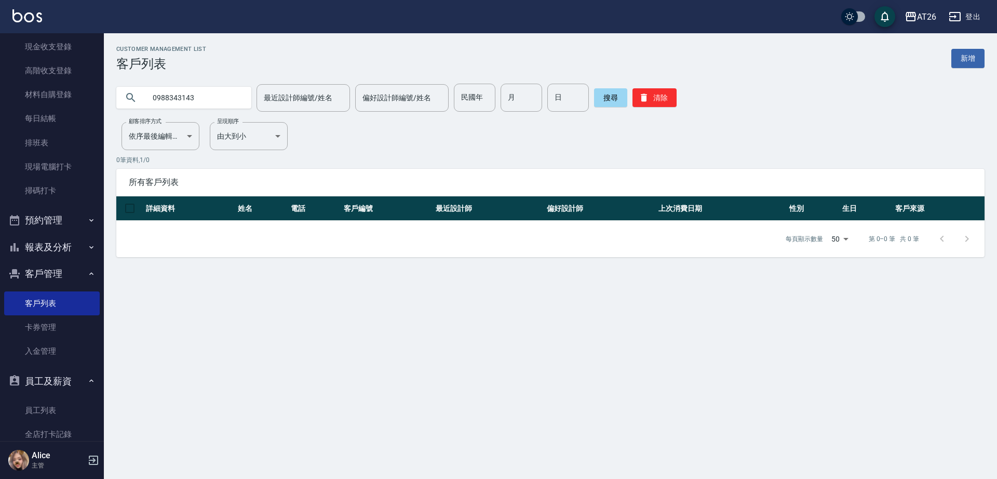
click at [981, 456] on div "Customer Management List 客戶列表 新增 0988343143 最近設計師編號/姓名 最近設計師編號/姓名 偏好設計師編號/姓名 偏好…" at bounding box center [498, 239] width 997 height 479
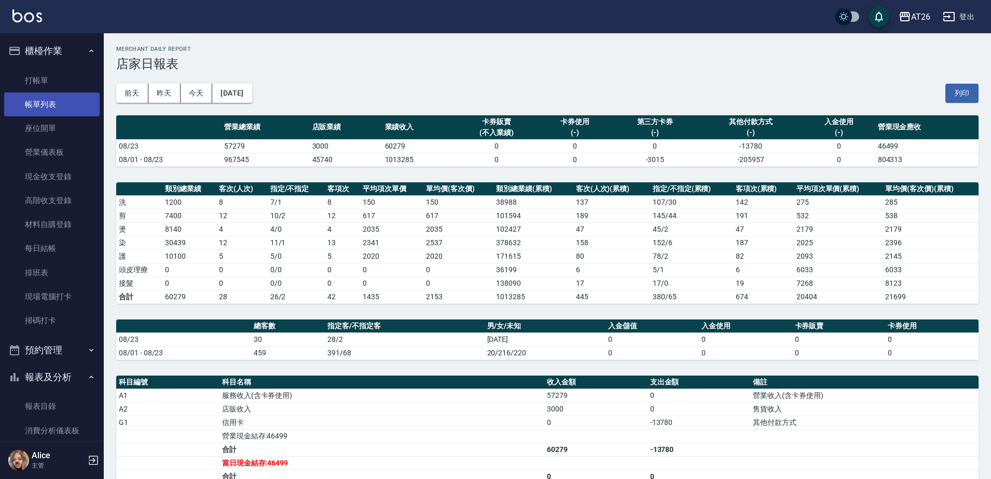
click at [20, 104] on link "帳單列表" at bounding box center [52, 104] width 96 height 24
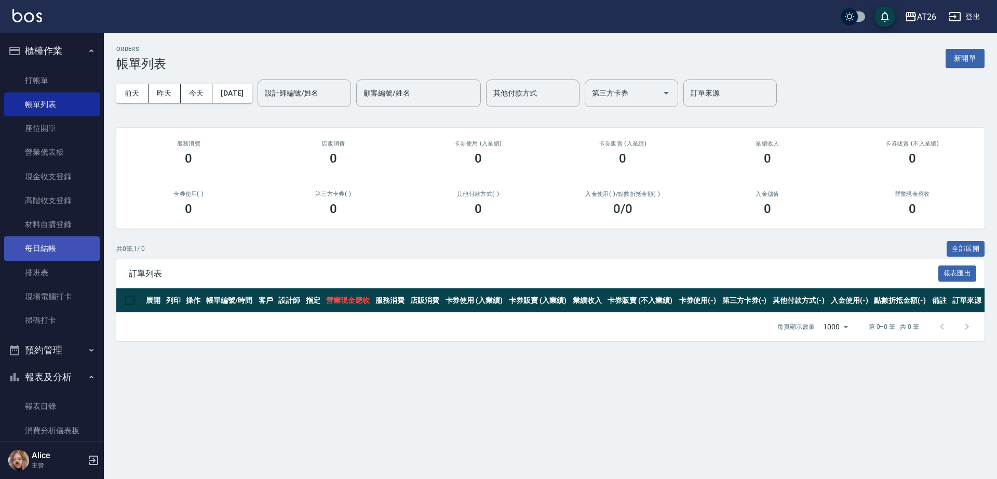
click at [54, 244] on link "每日結帳" at bounding box center [52, 248] width 96 height 24
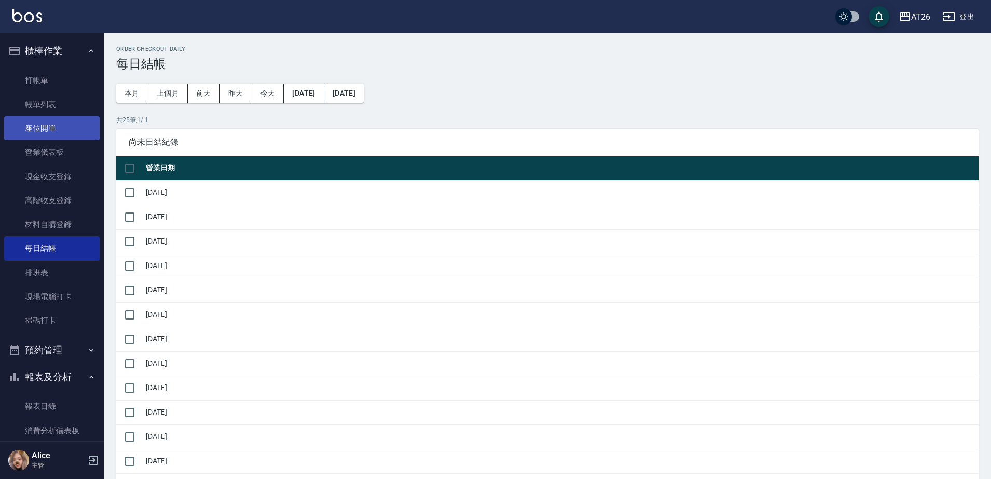
click at [61, 127] on link "座位開單" at bounding box center [52, 128] width 96 height 24
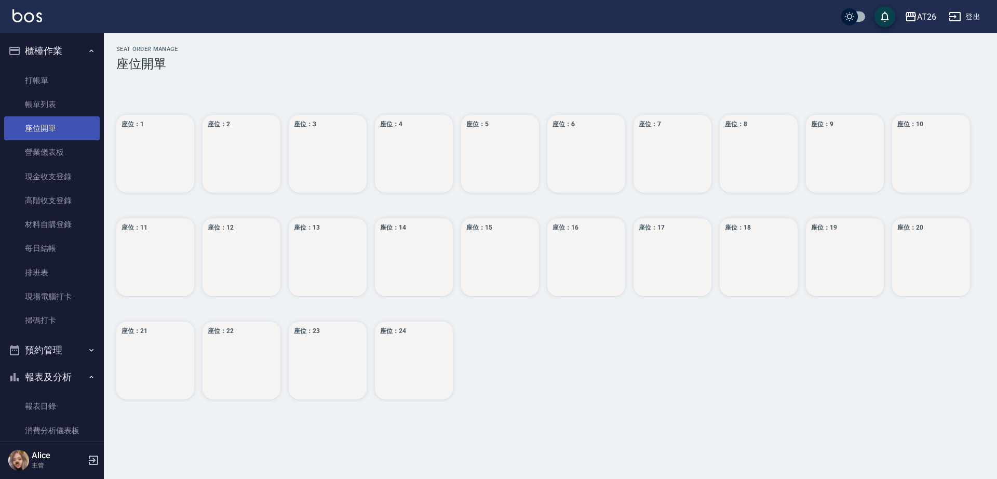
click at [57, 116] on link "座位開單" at bounding box center [52, 128] width 96 height 24
click at [51, 103] on link "帳單列表" at bounding box center [52, 104] width 96 height 24
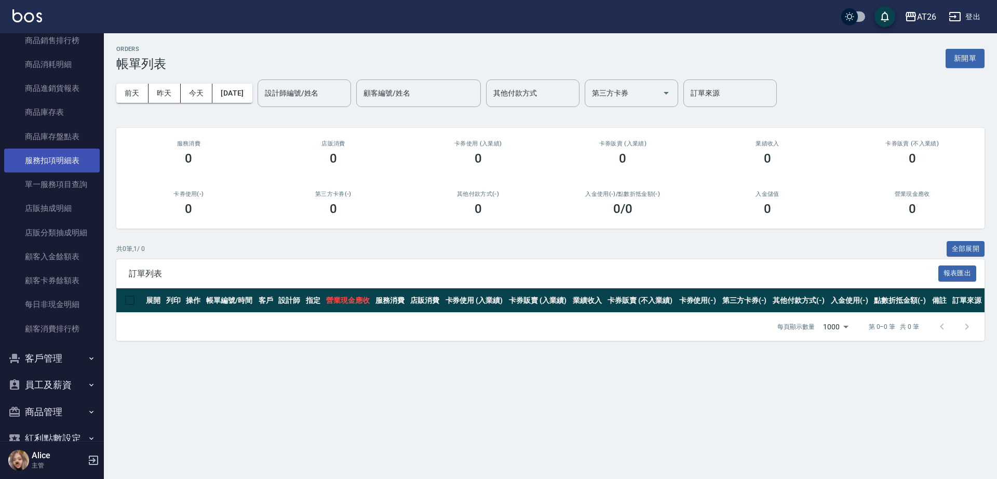
scroll to position [779, 0]
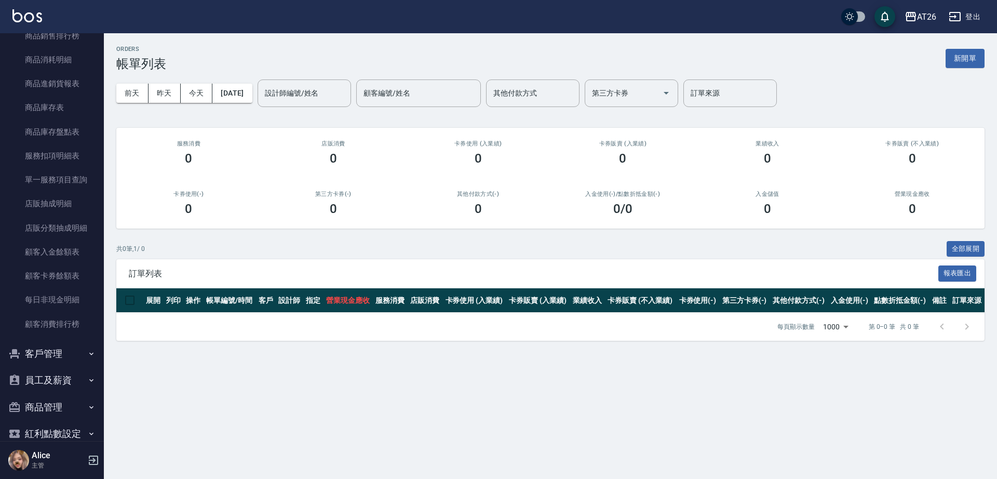
drag, startPoint x: 57, startPoint y: 357, endPoint x: 42, endPoint y: 385, distance: 31.6
click at [55, 360] on button "客戶管理" at bounding box center [52, 353] width 96 height 27
click at [42, 385] on link "客戶列表" at bounding box center [52, 383] width 96 height 24
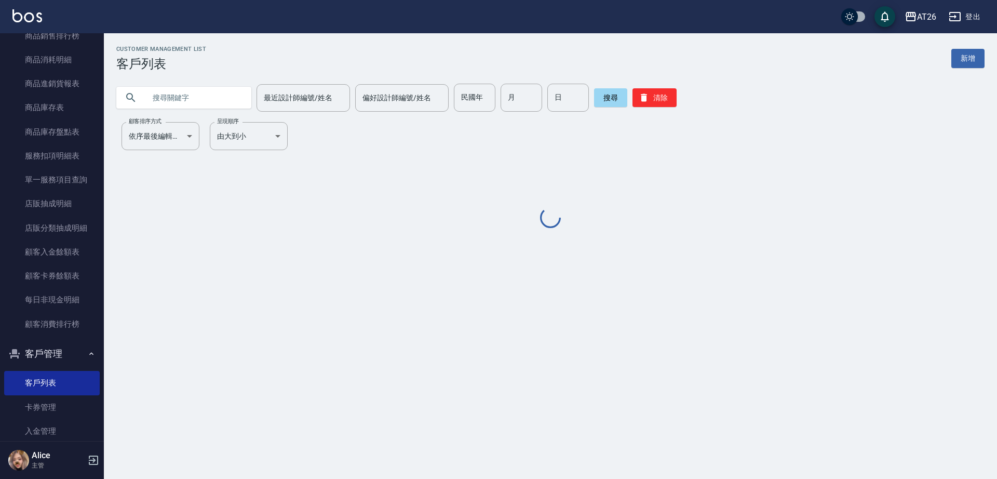
click at [173, 104] on input "text" at bounding box center [194, 98] width 98 height 28
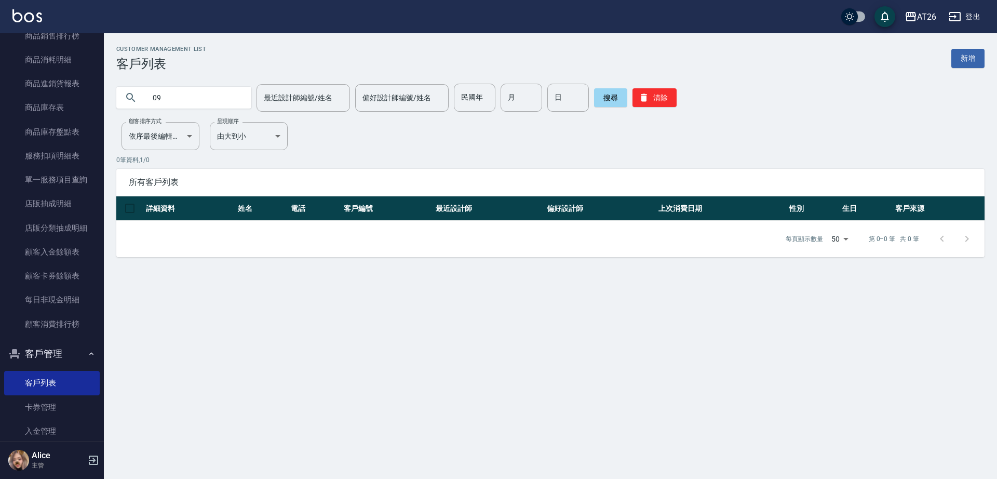
type input "0"
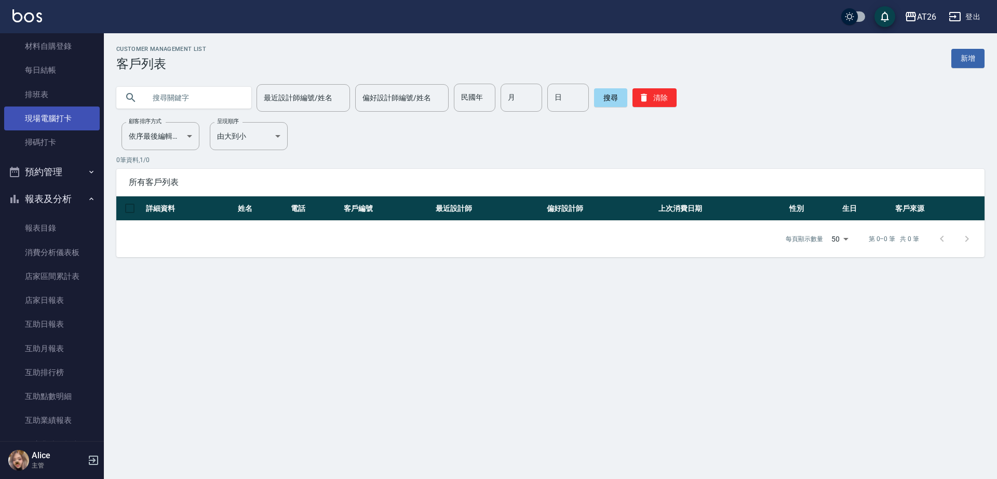
scroll to position [65, 0]
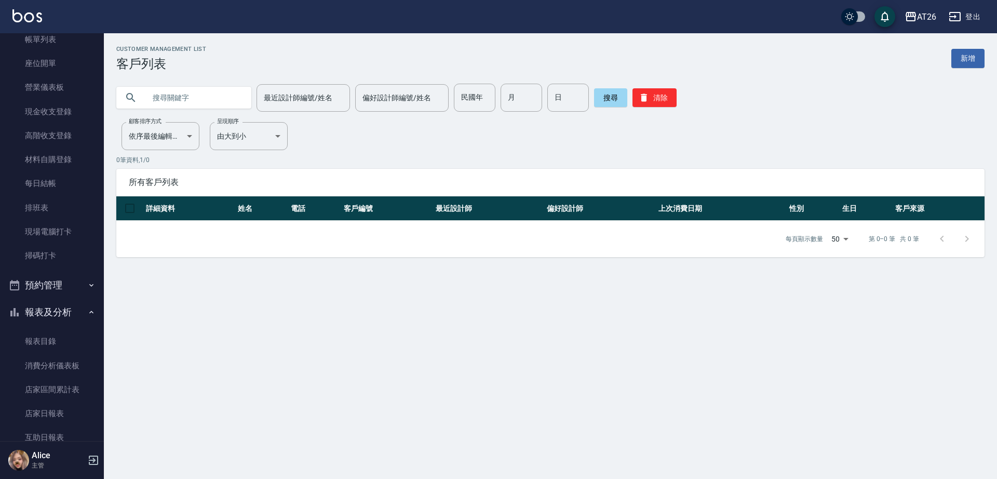
click at [63, 302] on button "報表及分析" at bounding box center [52, 311] width 96 height 27
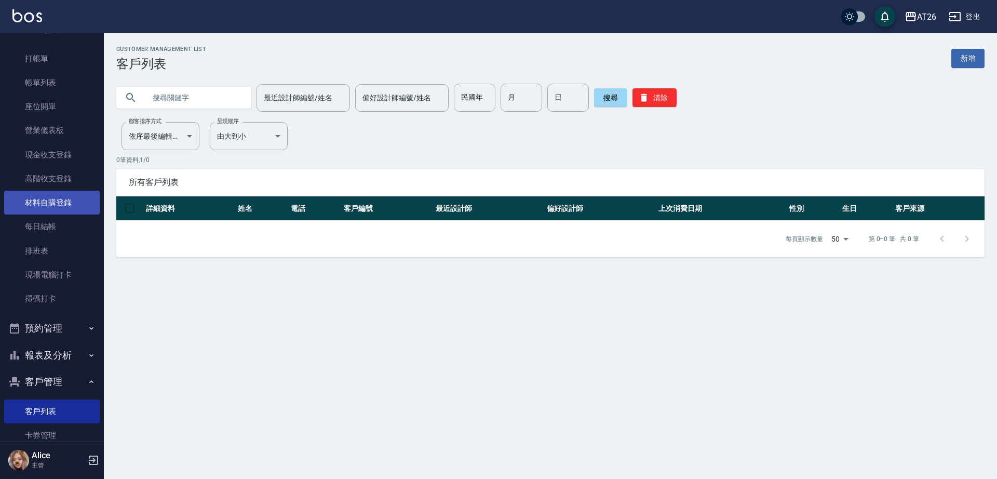
scroll to position [0, 0]
